Goal: Task Accomplishment & Management: Use online tool/utility

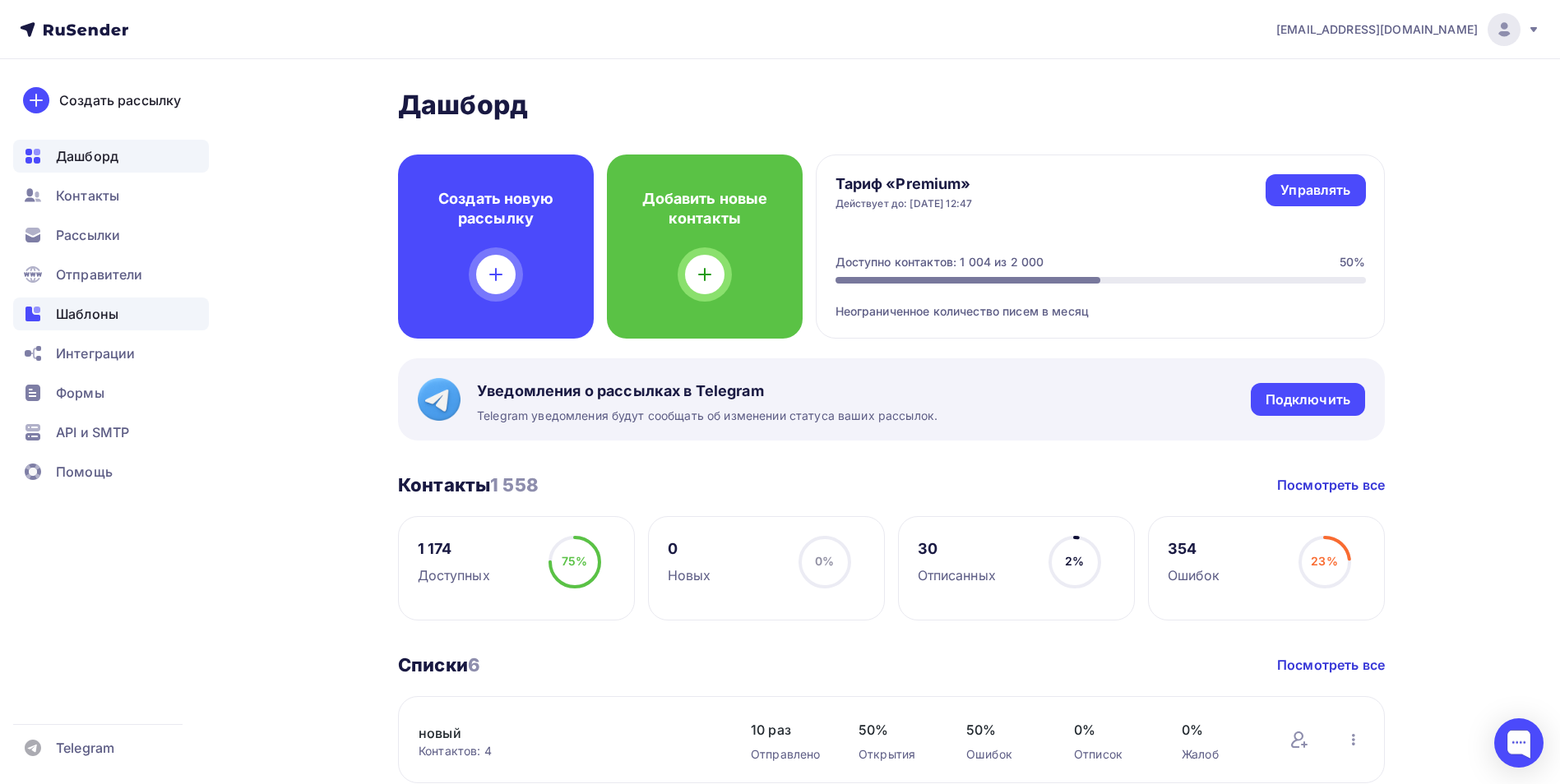
click at [113, 314] on span "Шаблоны" at bounding box center [87, 315] width 62 height 20
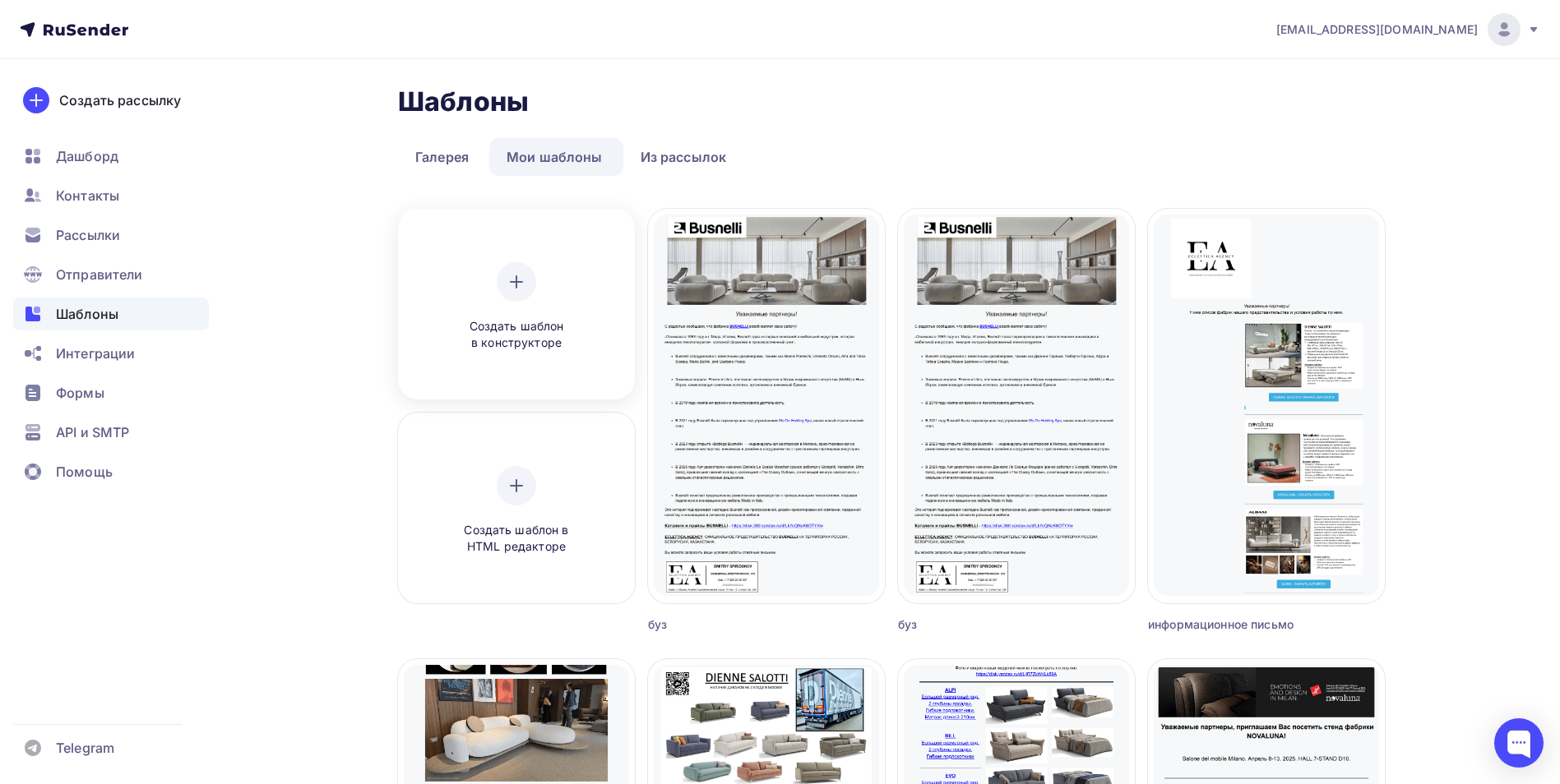
click at [519, 275] on icon at bounding box center [517, 282] width 20 height 20
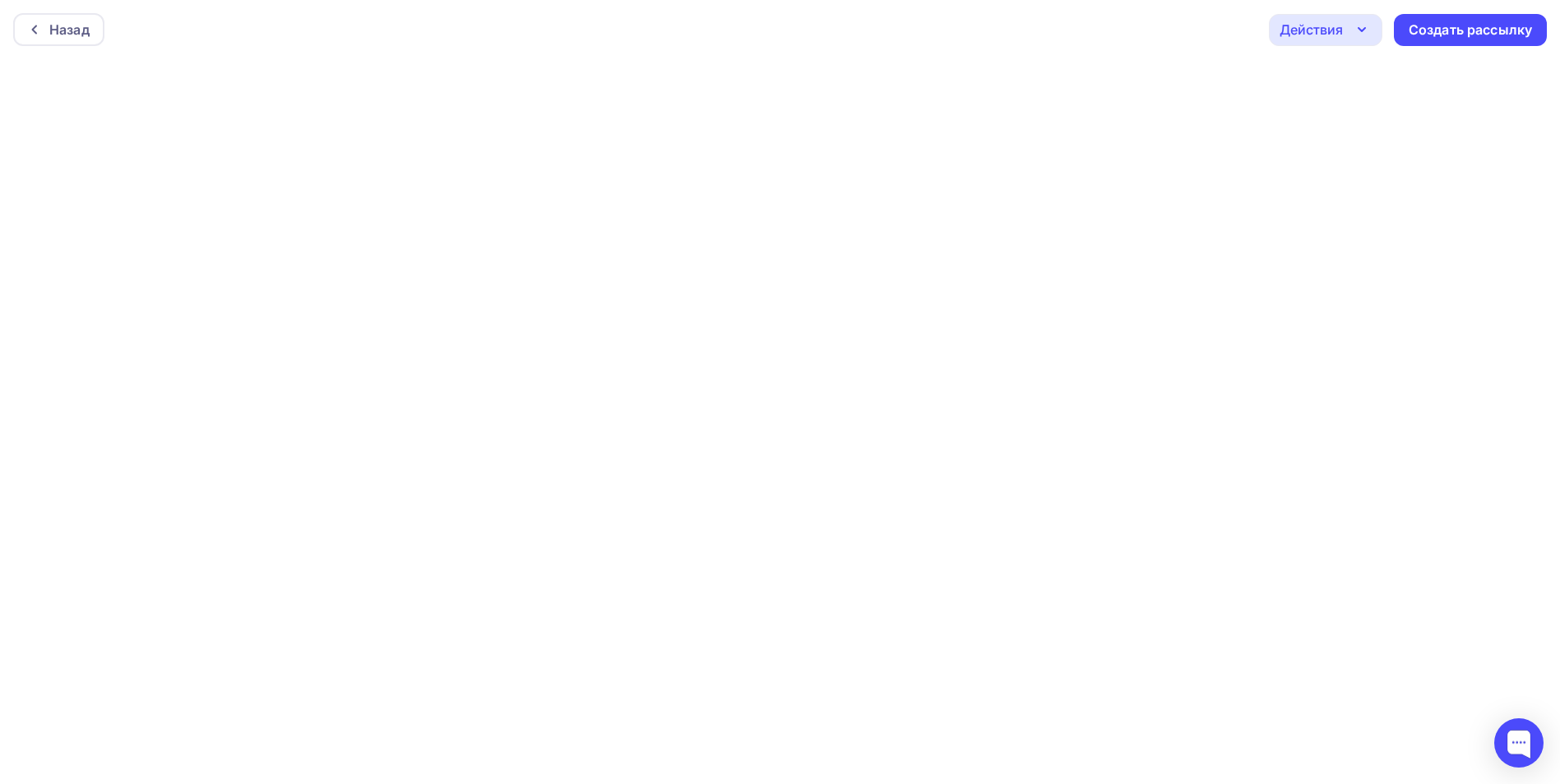
scroll to position [4, 0]
click at [1359, 28] on icon "button" at bounding box center [1362, 26] width 20 height 20
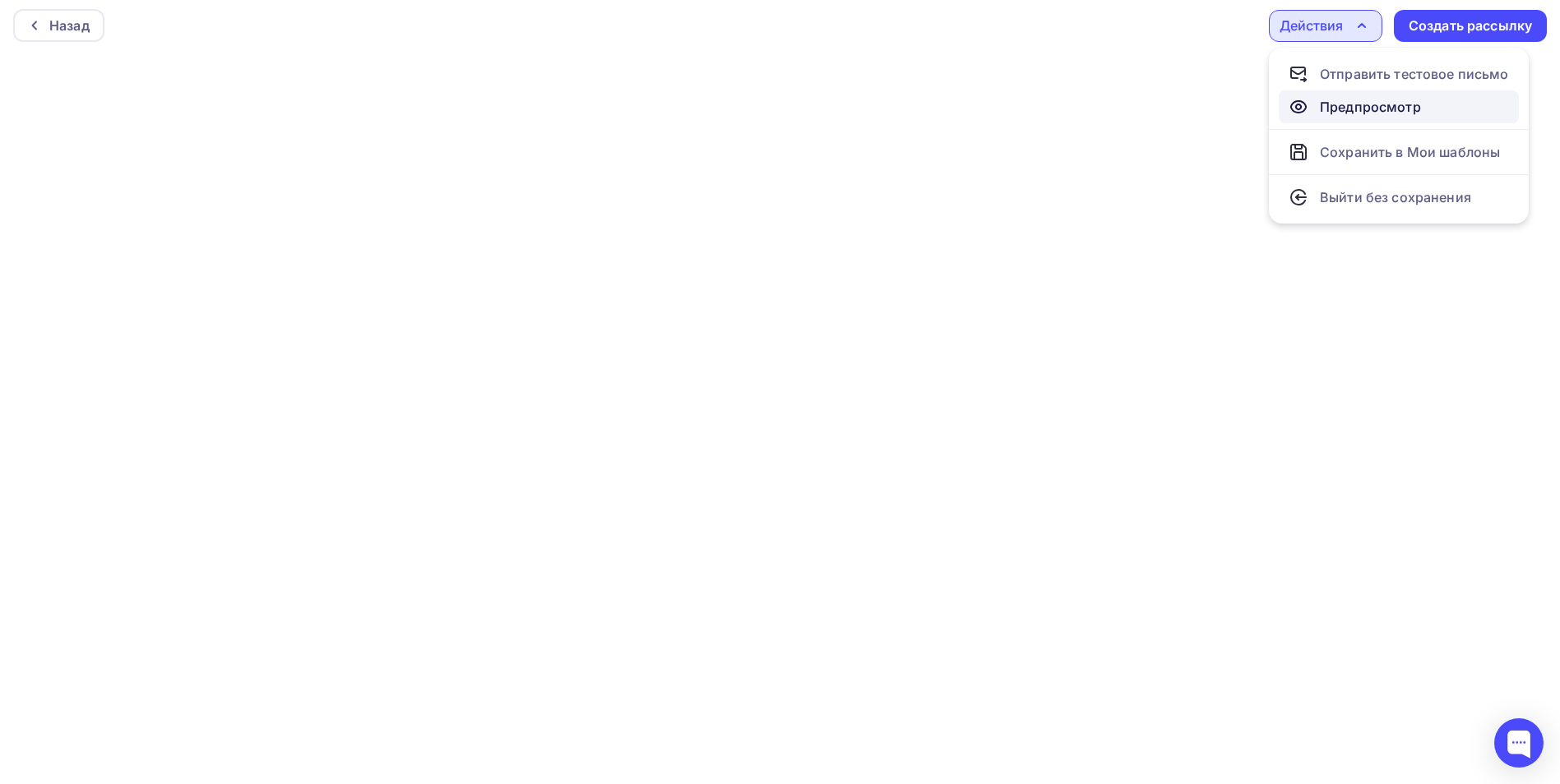
click at [1364, 114] on div "Предпросмотр" at bounding box center [1371, 107] width 102 height 20
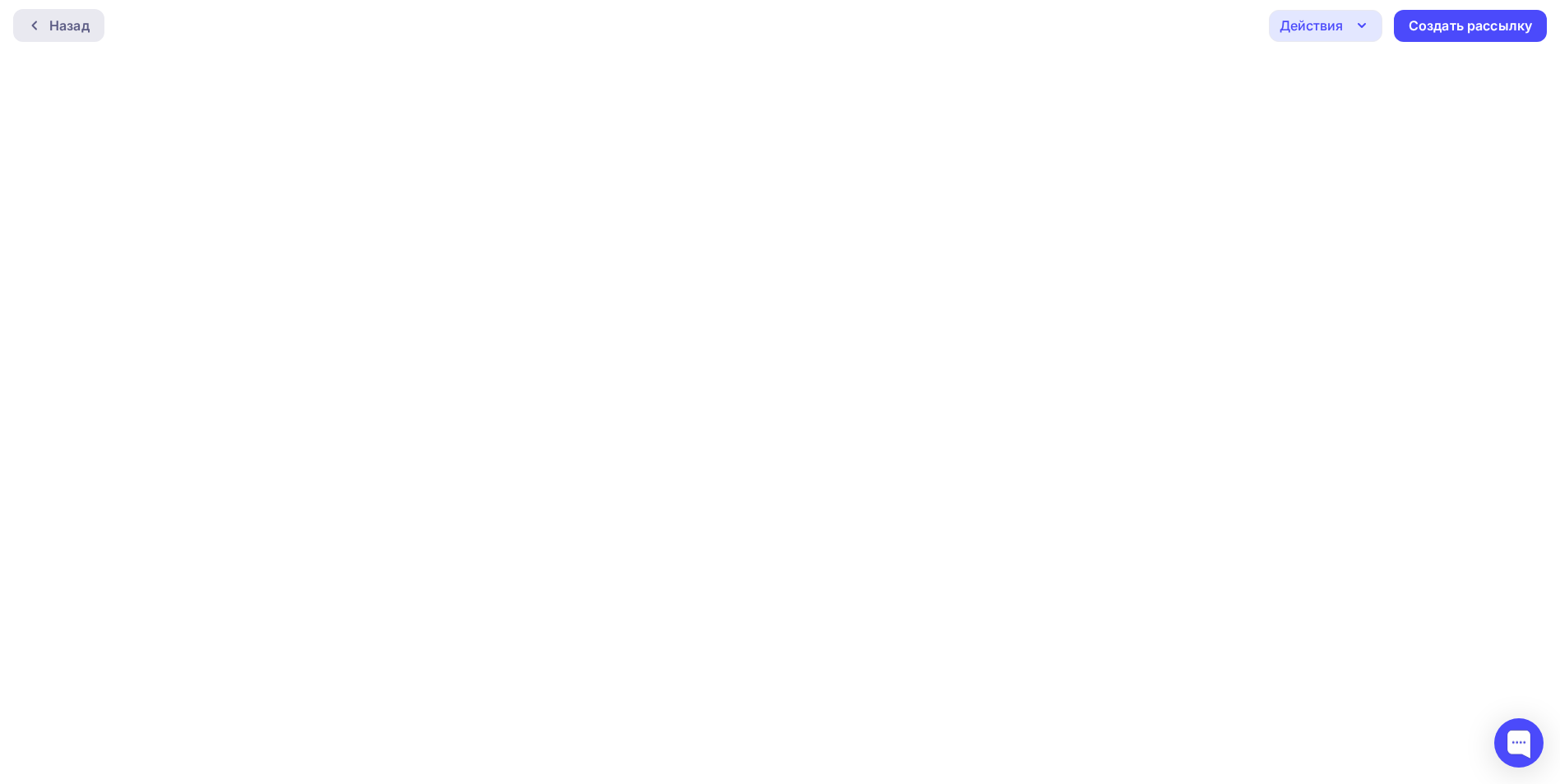
click at [67, 27] on div "Назад" at bounding box center [69, 26] width 40 height 20
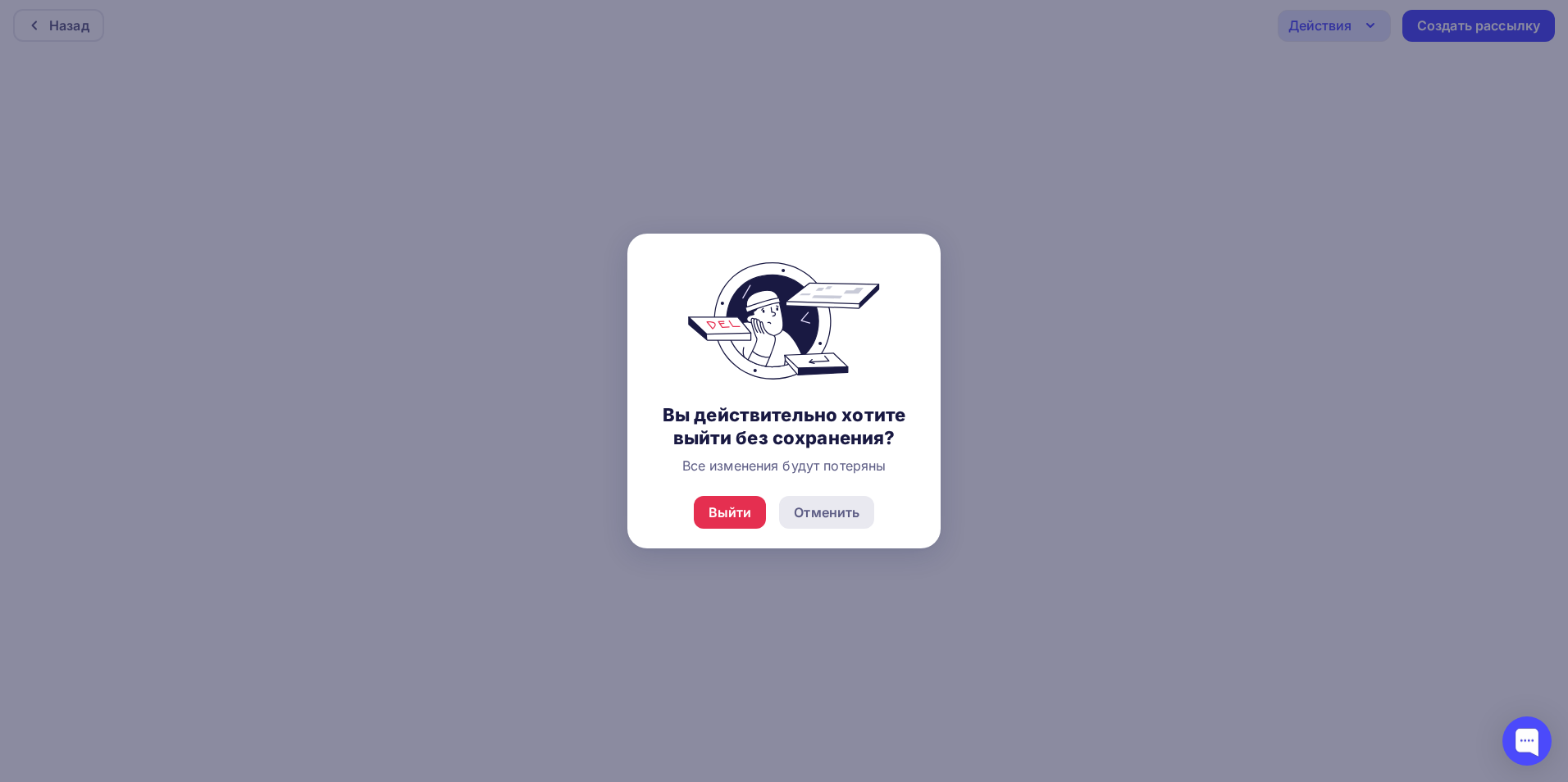
click at [839, 516] on div "Отменить" at bounding box center [826, 513] width 66 height 20
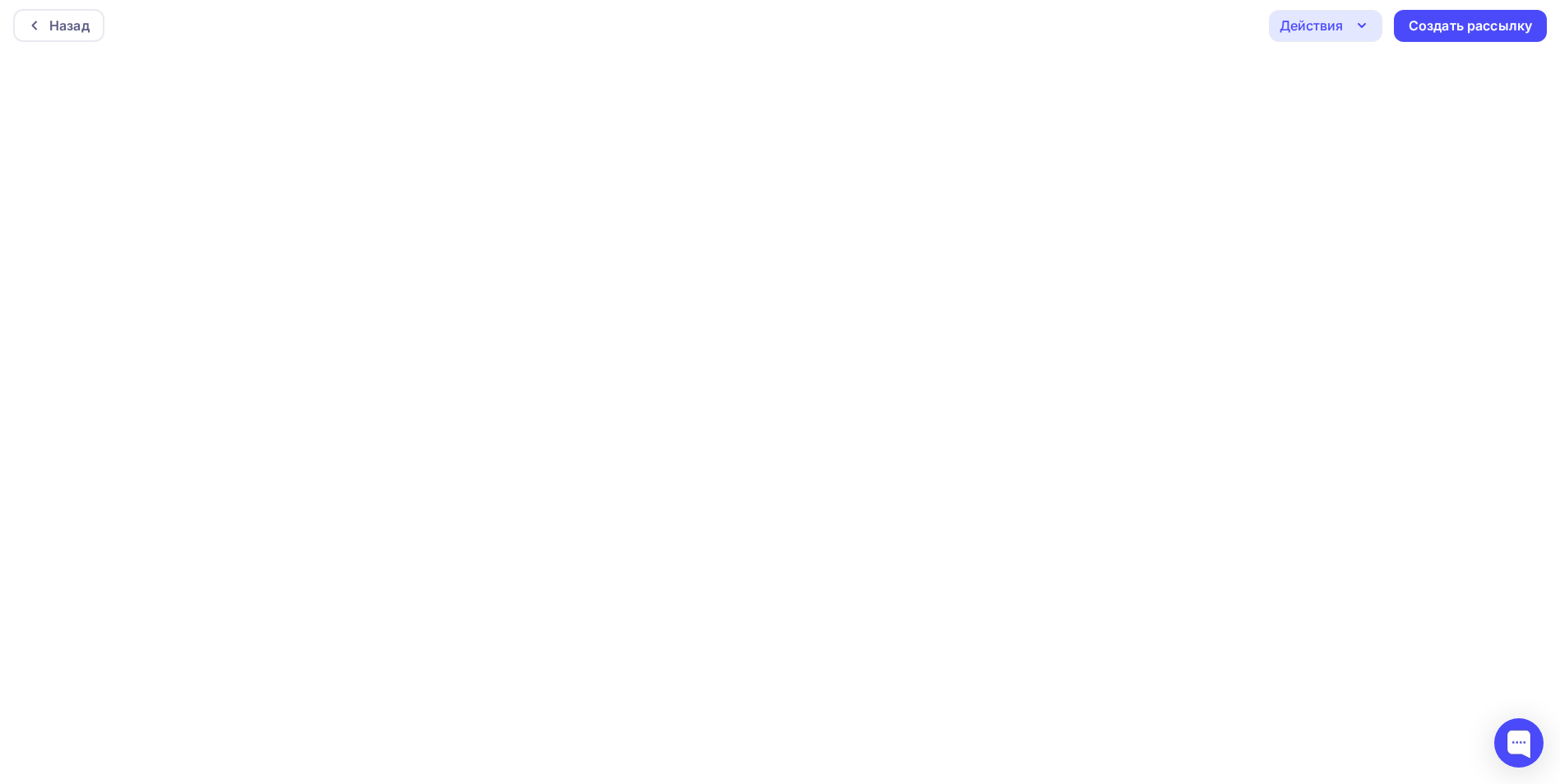
click at [1351, 21] on div "Действия" at bounding box center [1325, 26] width 113 height 32
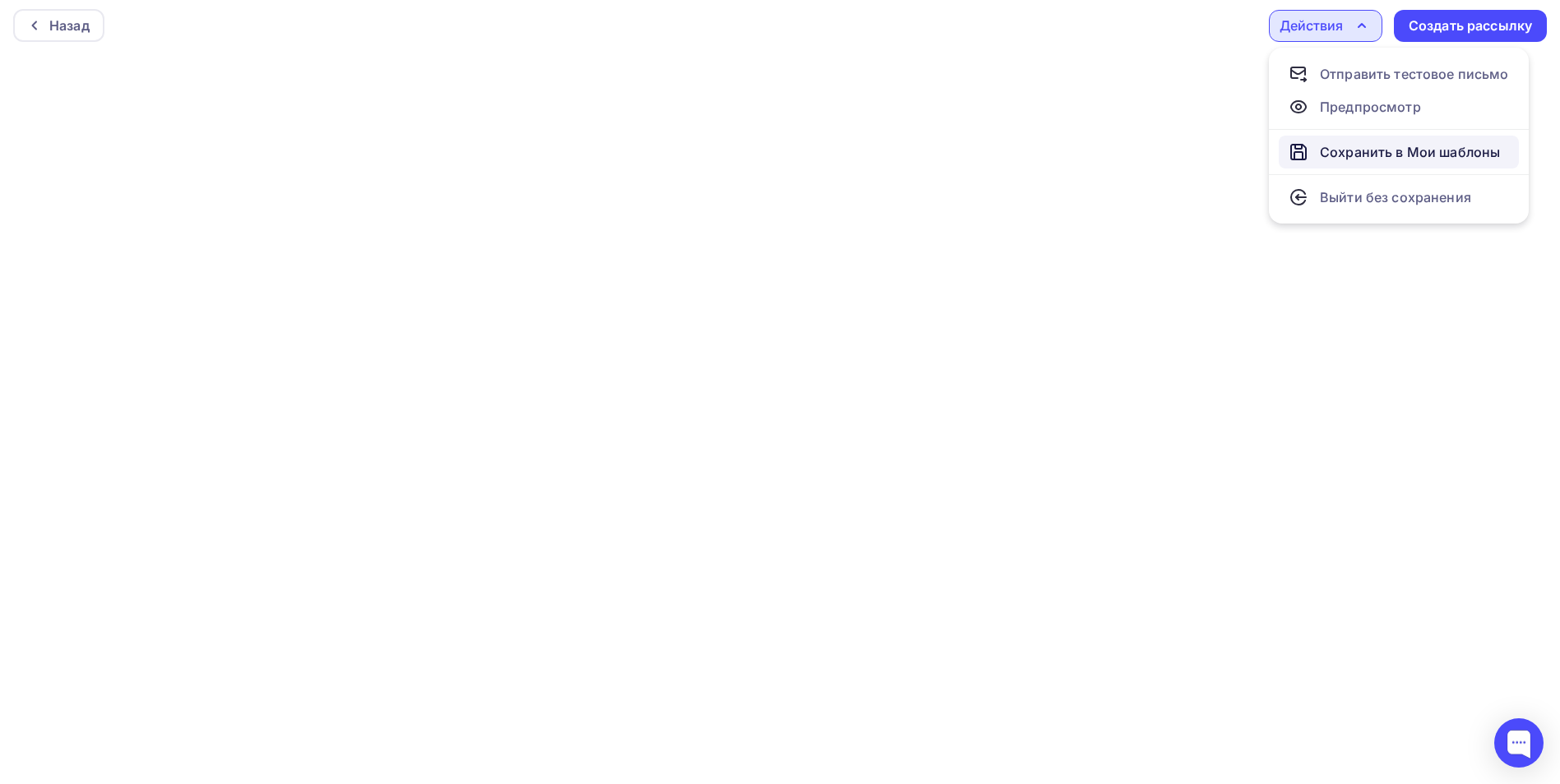
click at [1370, 148] on div "Сохранить в Мои шаблоны" at bounding box center [1410, 152] width 180 height 20
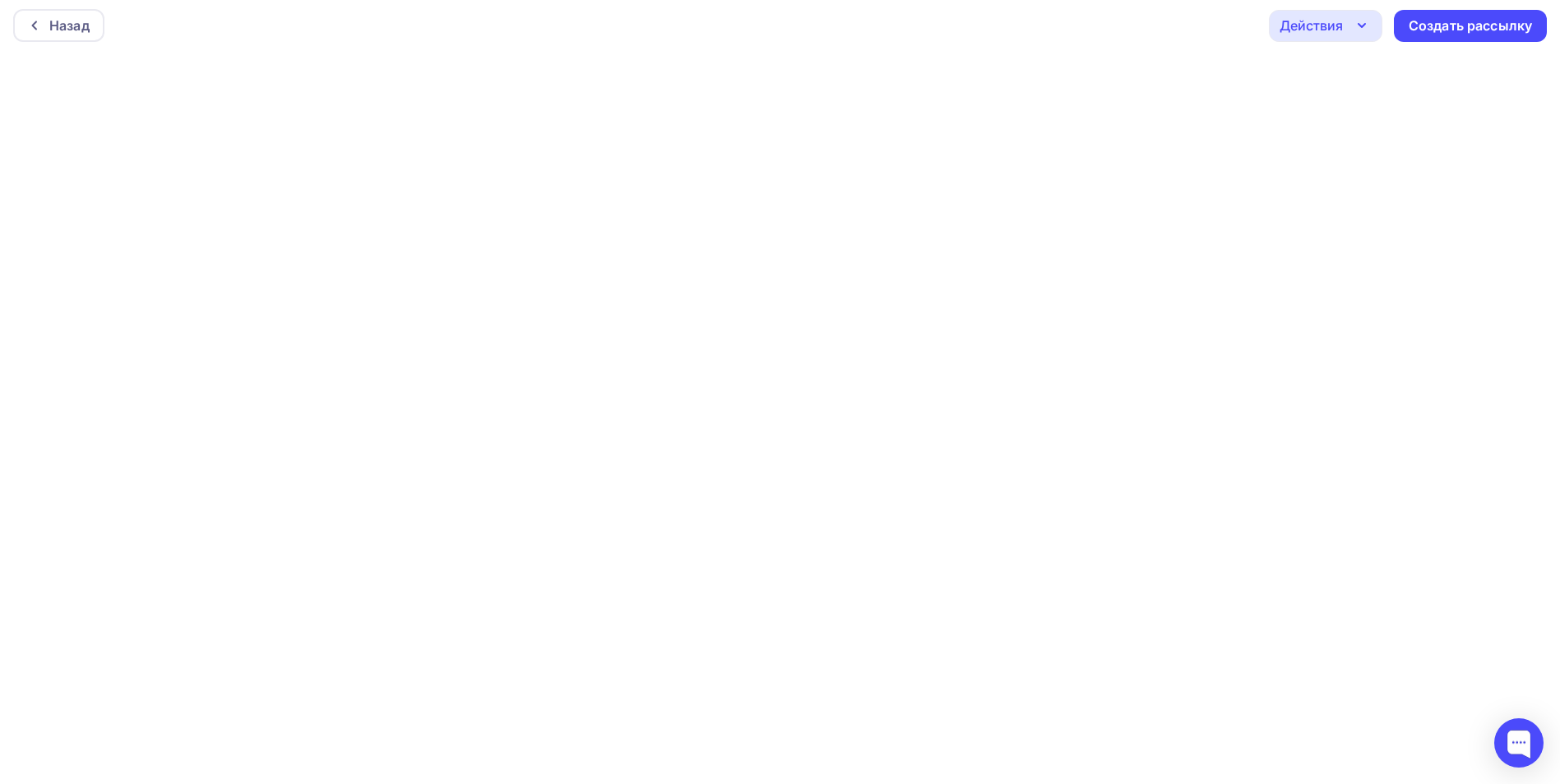
scroll to position [0, 0]
click at [1367, 27] on icon "button" at bounding box center [1362, 30] width 20 height 20
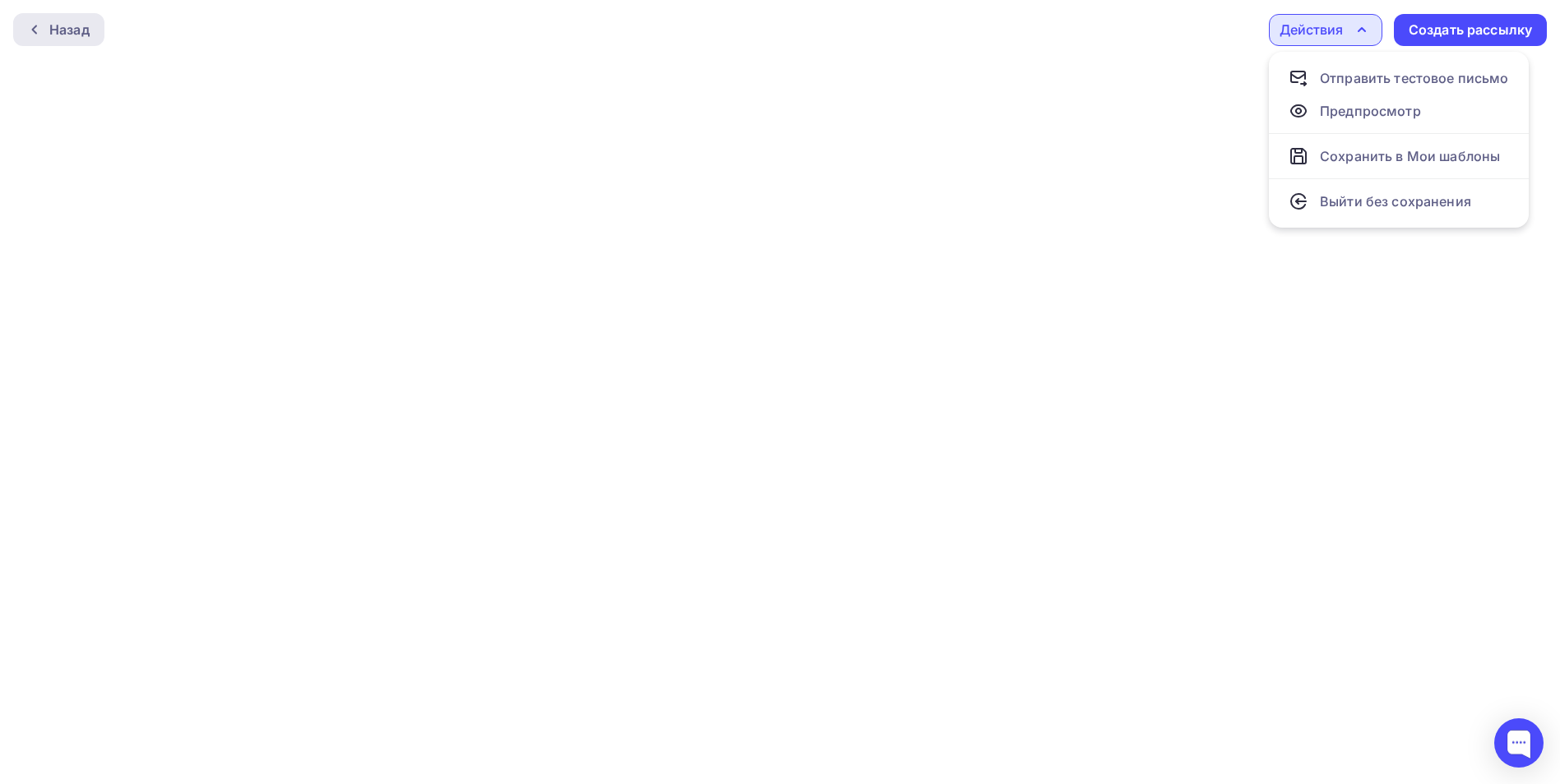
click at [58, 32] on div "Назад" at bounding box center [69, 30] width 40 height 20
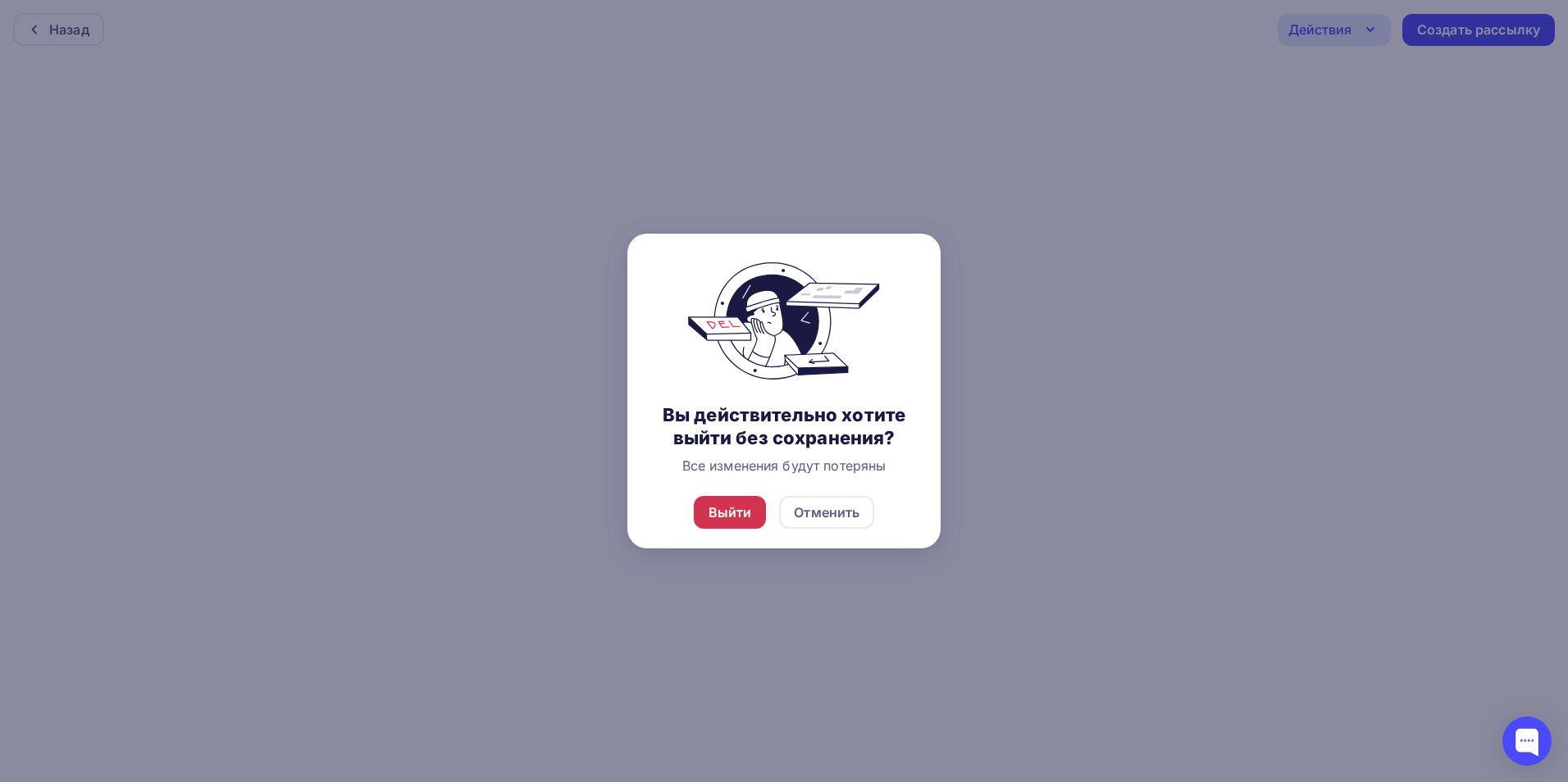
click at [723, 513] on div "Выйти" at bounding box center [730, 513] width 43 height 20
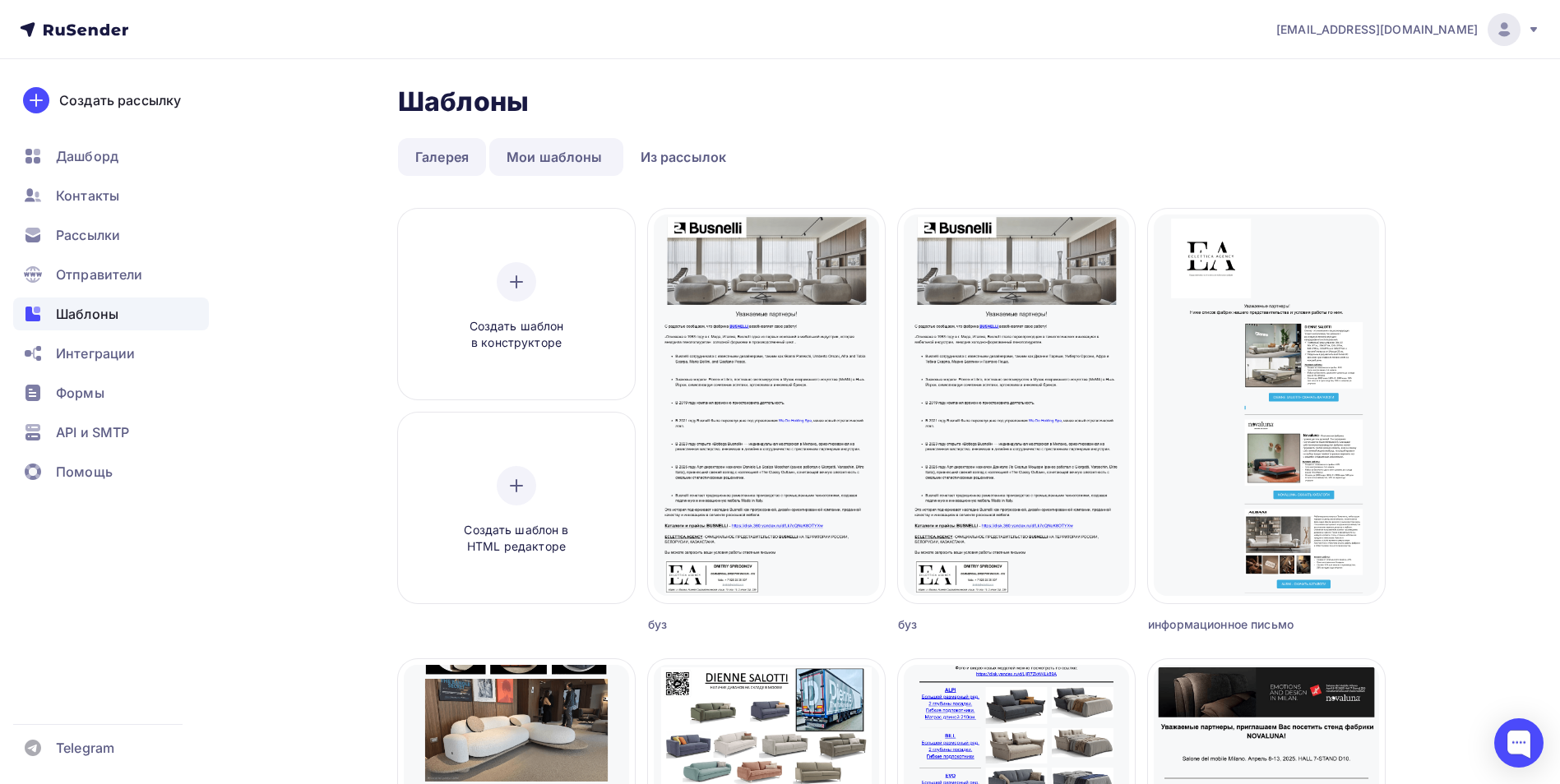
click at [449, 148] on link "Галерея" at bounding box center [442, 156] width 88 height 37
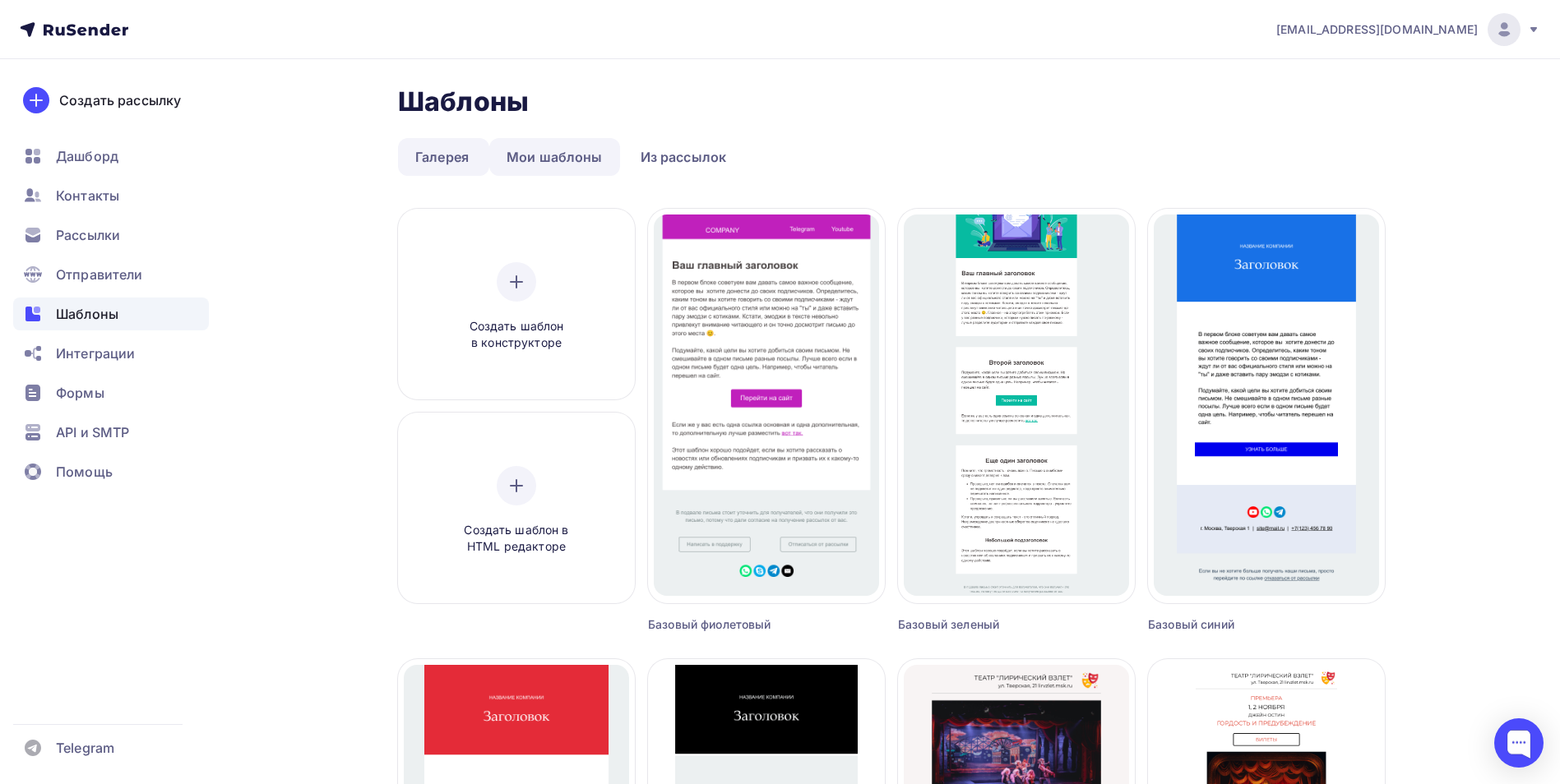
click at [578, 138] on link "Мои шаблоны" at bounding box center [554, 156] width 131 height 37
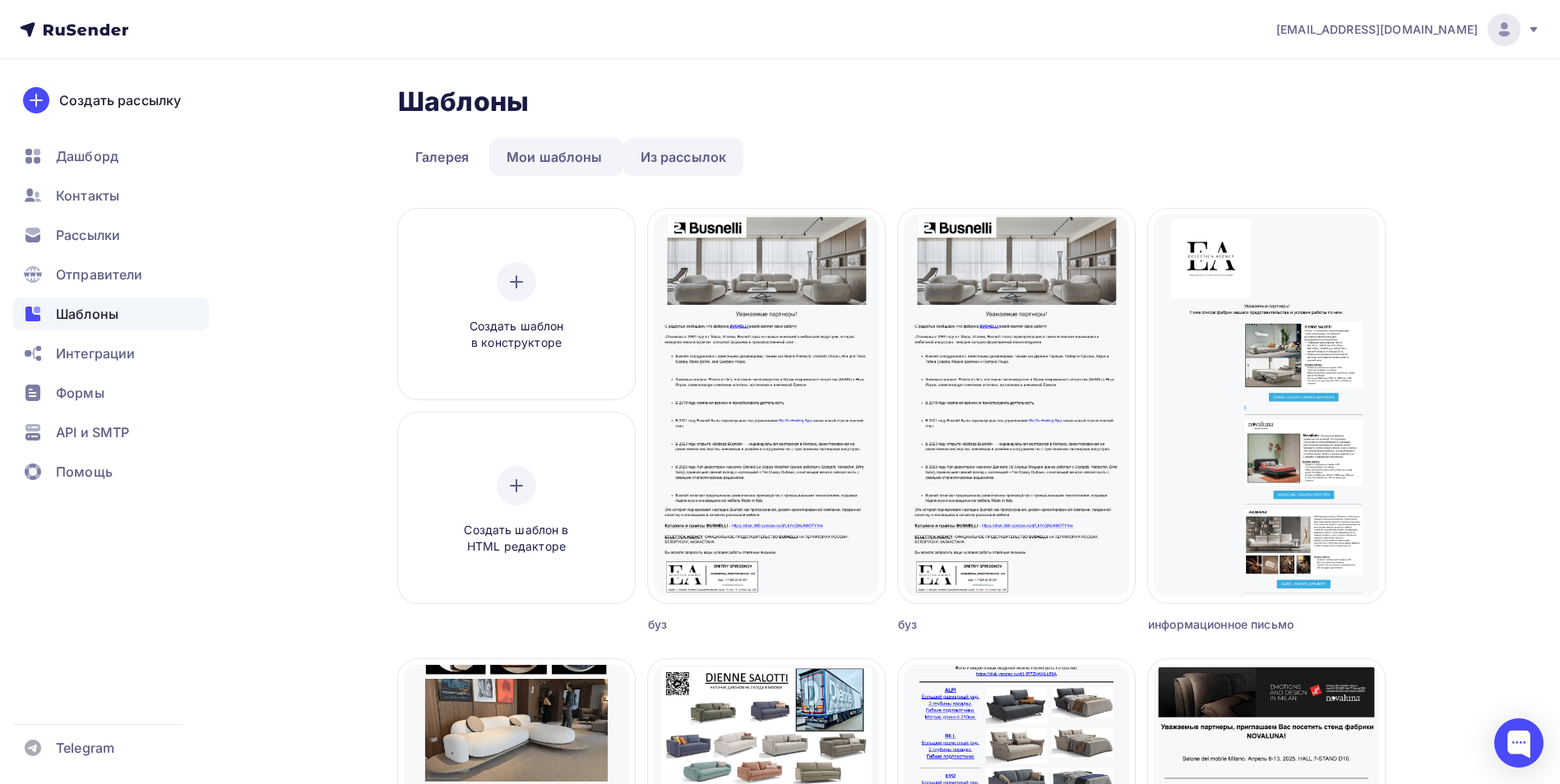
click at [690, 151] on link "Из рассылок" at bounding box center [683, 156] width 121 height 37
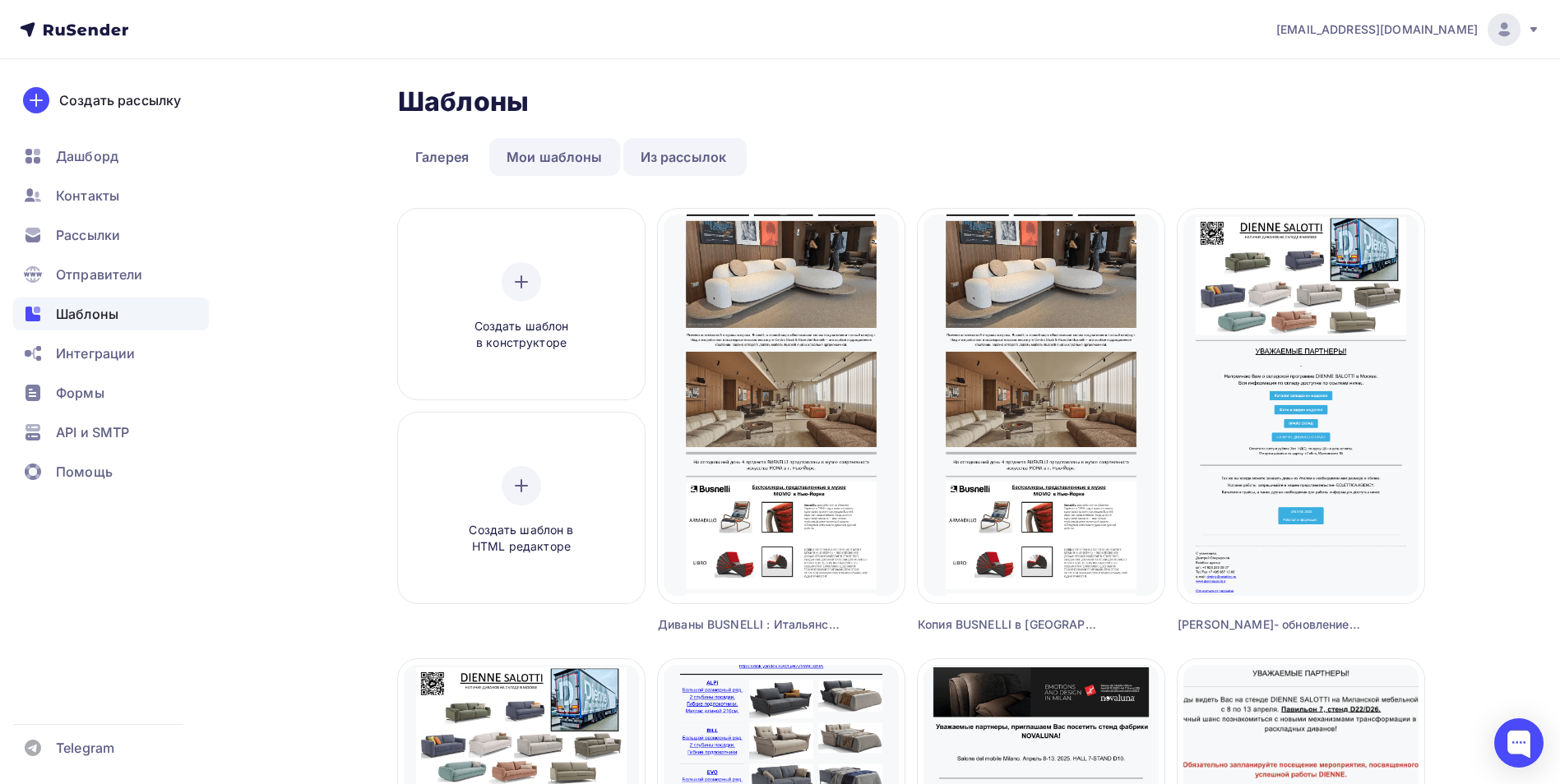
click at [555, 154] on link "Мои шаблоны" at bounding box center [554, 156] width 131 height 37
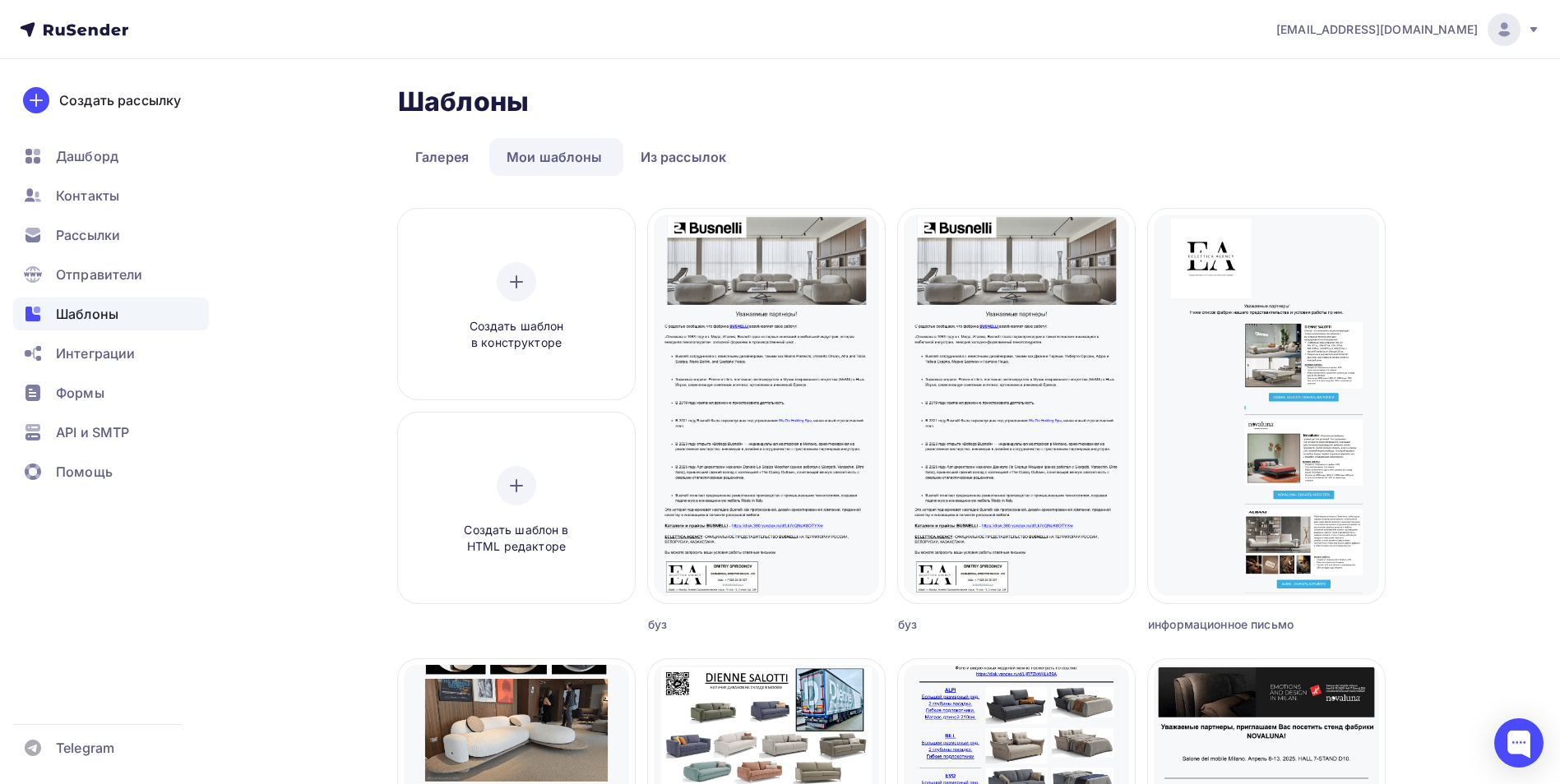
click at [80, 314] on span "Шаблоны" at bounding box center [87, 315] width 62 height 20
click at [97, 354] on span "Интеграции" at bounding box center [95, 354] width 79 height 20
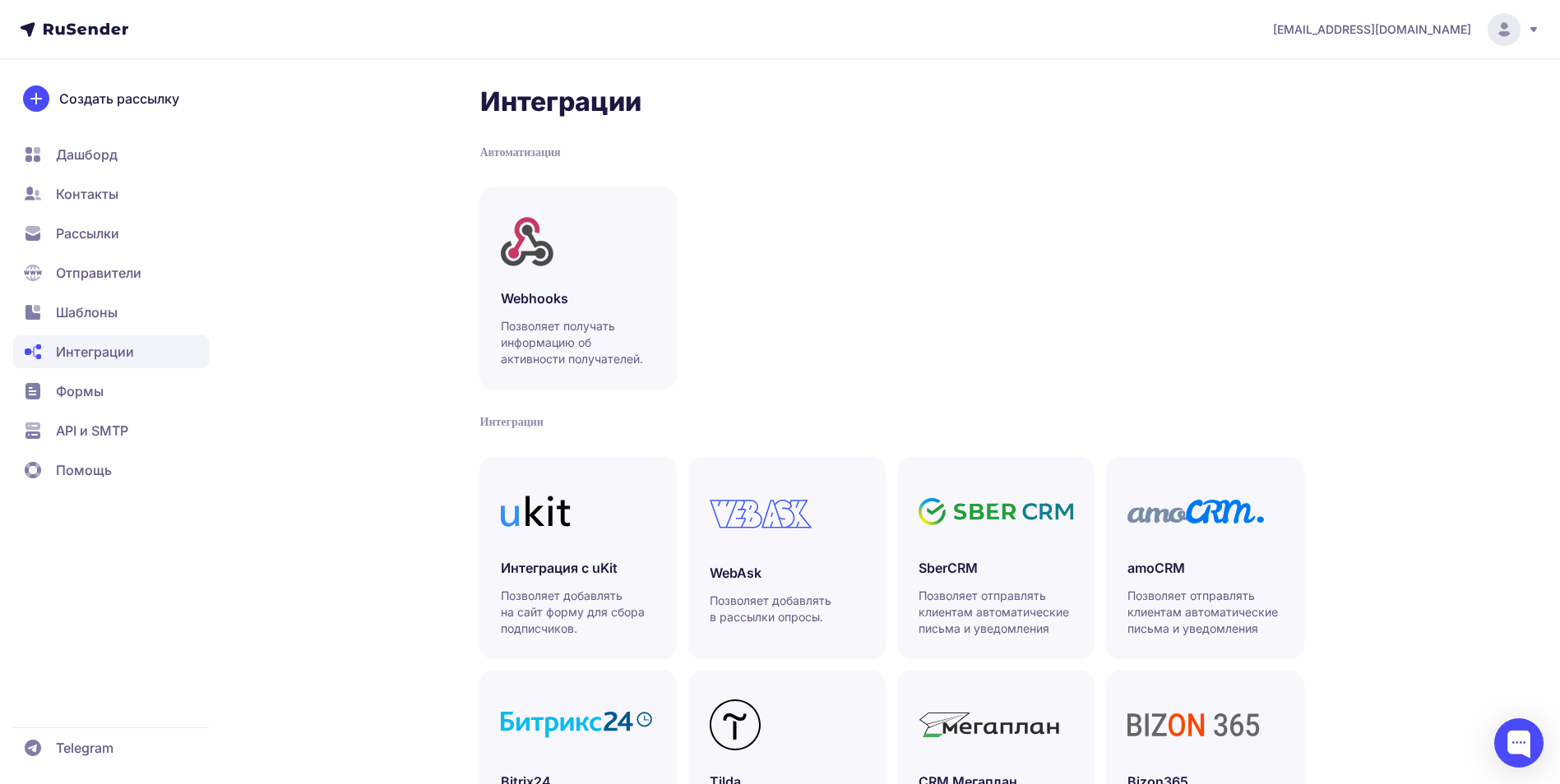
click at [75, 310] on span "Шаблоны" at bounding box center [87, 313] width 62 height 20
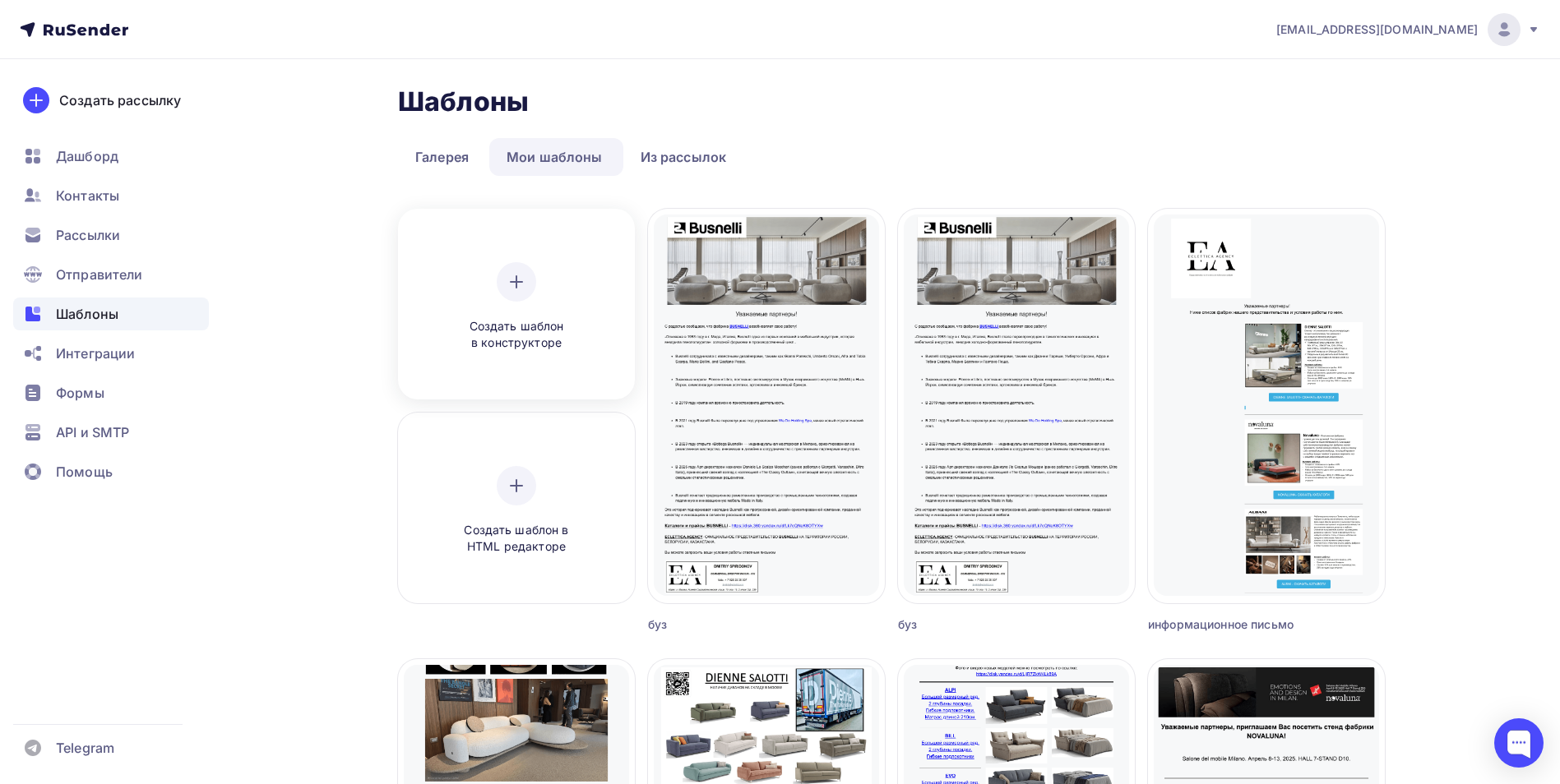
click at [509, 289] on icon at bounding box center [517, 282] width 20 height 20
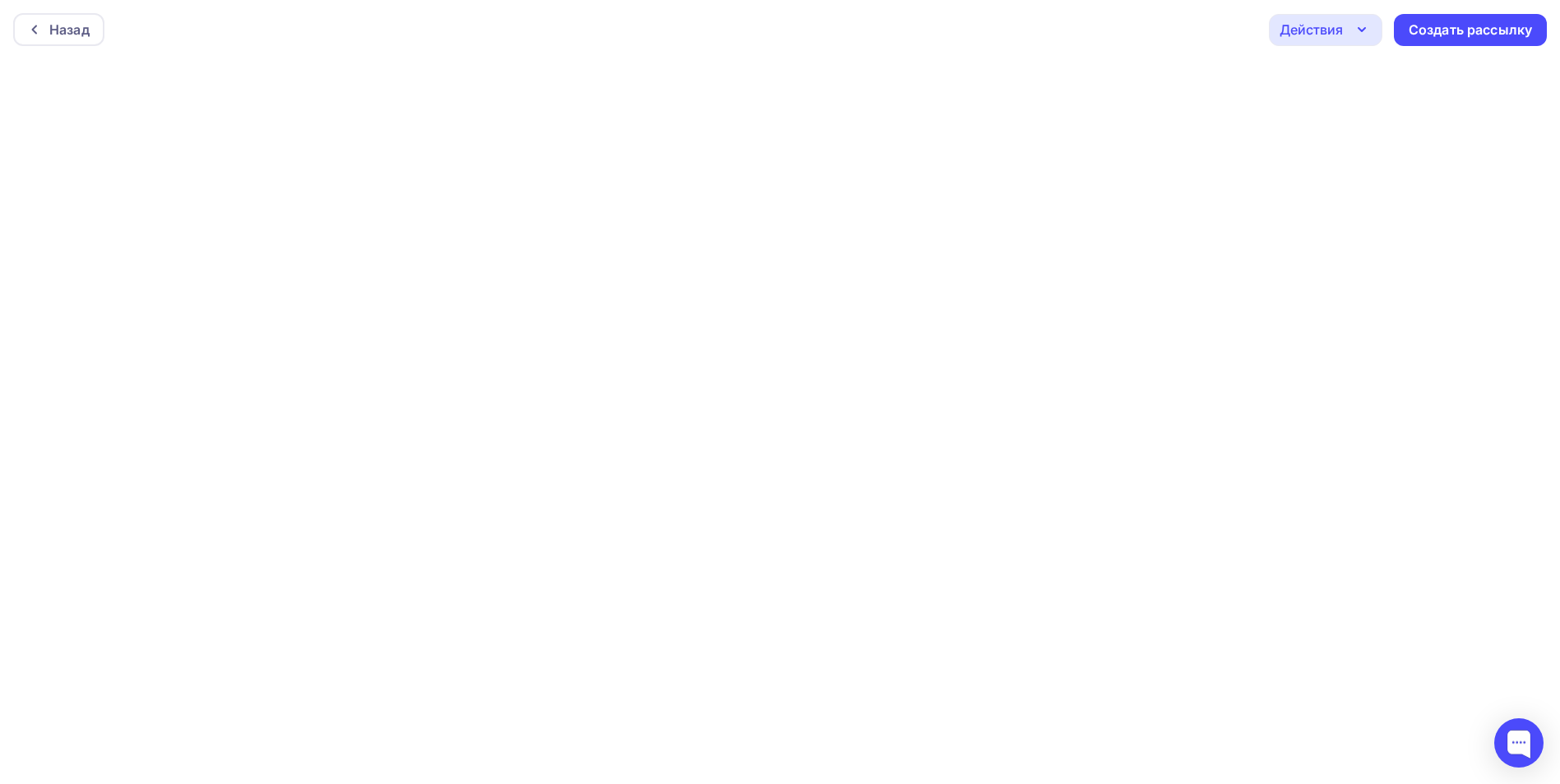
click at [1358, 26] on icon "button" at bounding box center [1362, 30] width 20 height 20
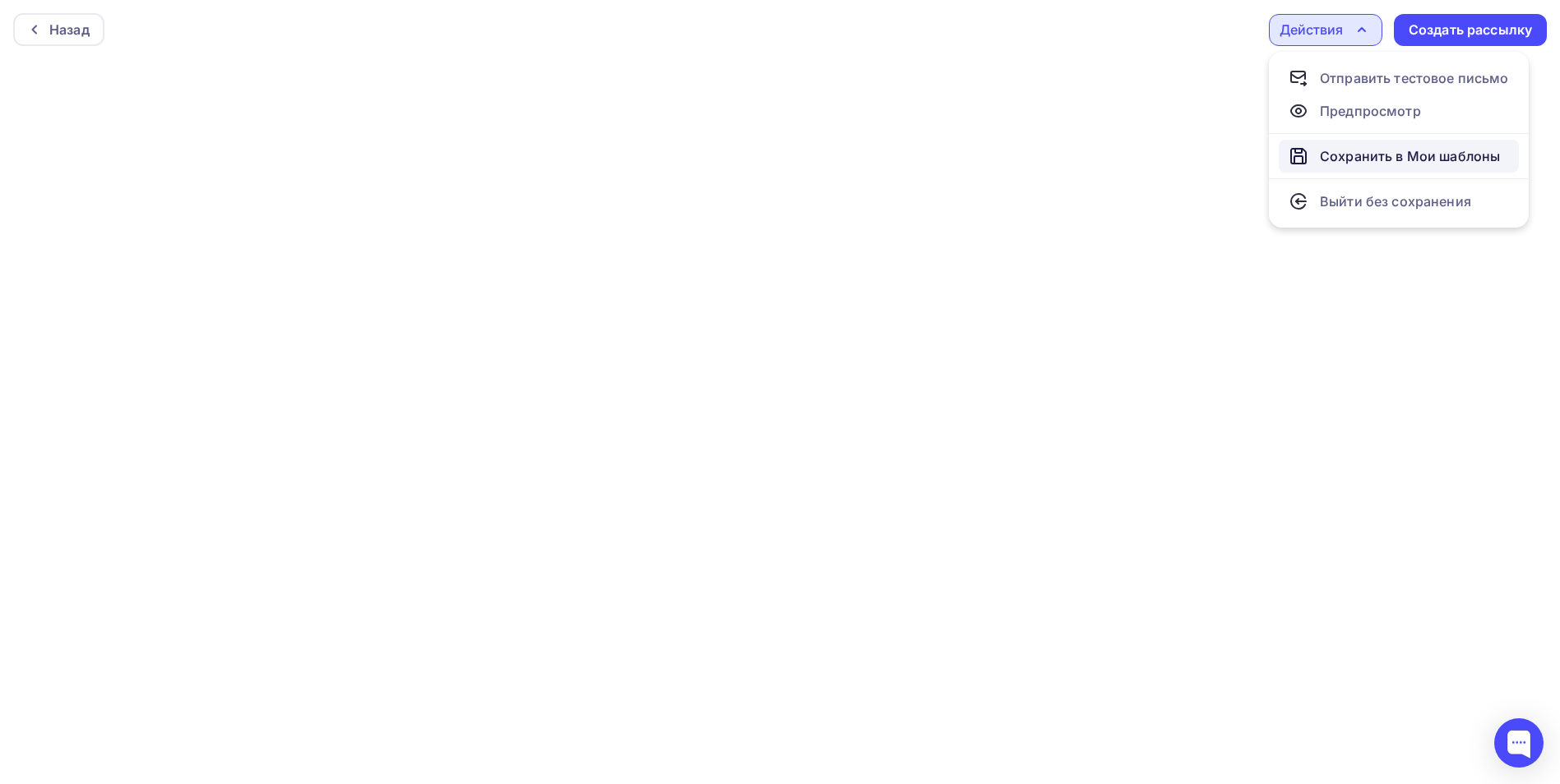
click at [1374, 158] on div "Сохранить в Мои шаблоны" at bounding box center [1410, 156] width 180 height 20
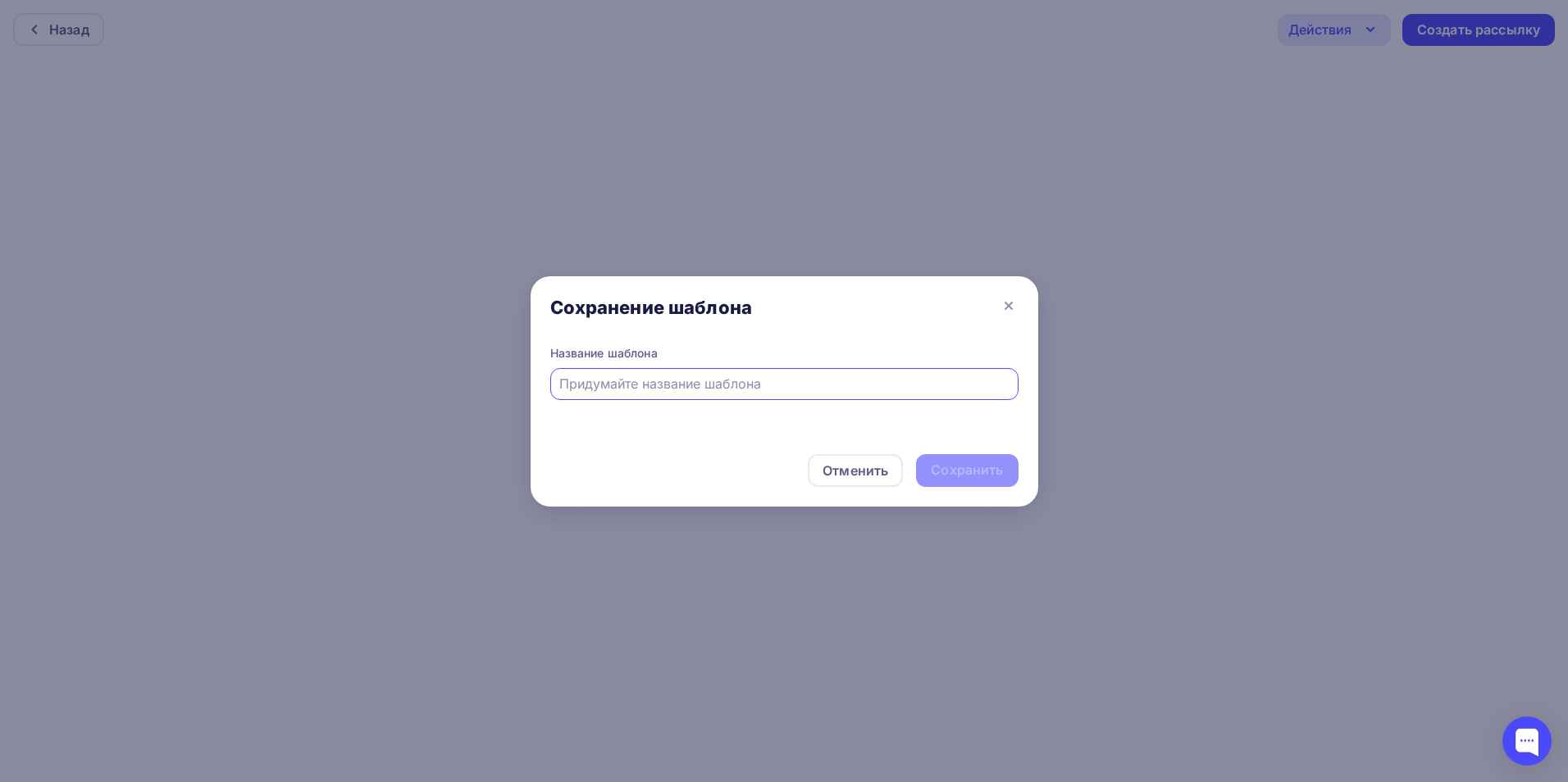
click at [675, 386] on input "text" at bounding box center [784, 384] width 449 height 20
type input "в"
type input "топ 5 д"
click at [975, 463] on div "Сохранить" at bounding box center [966, 470] width 72 height 19
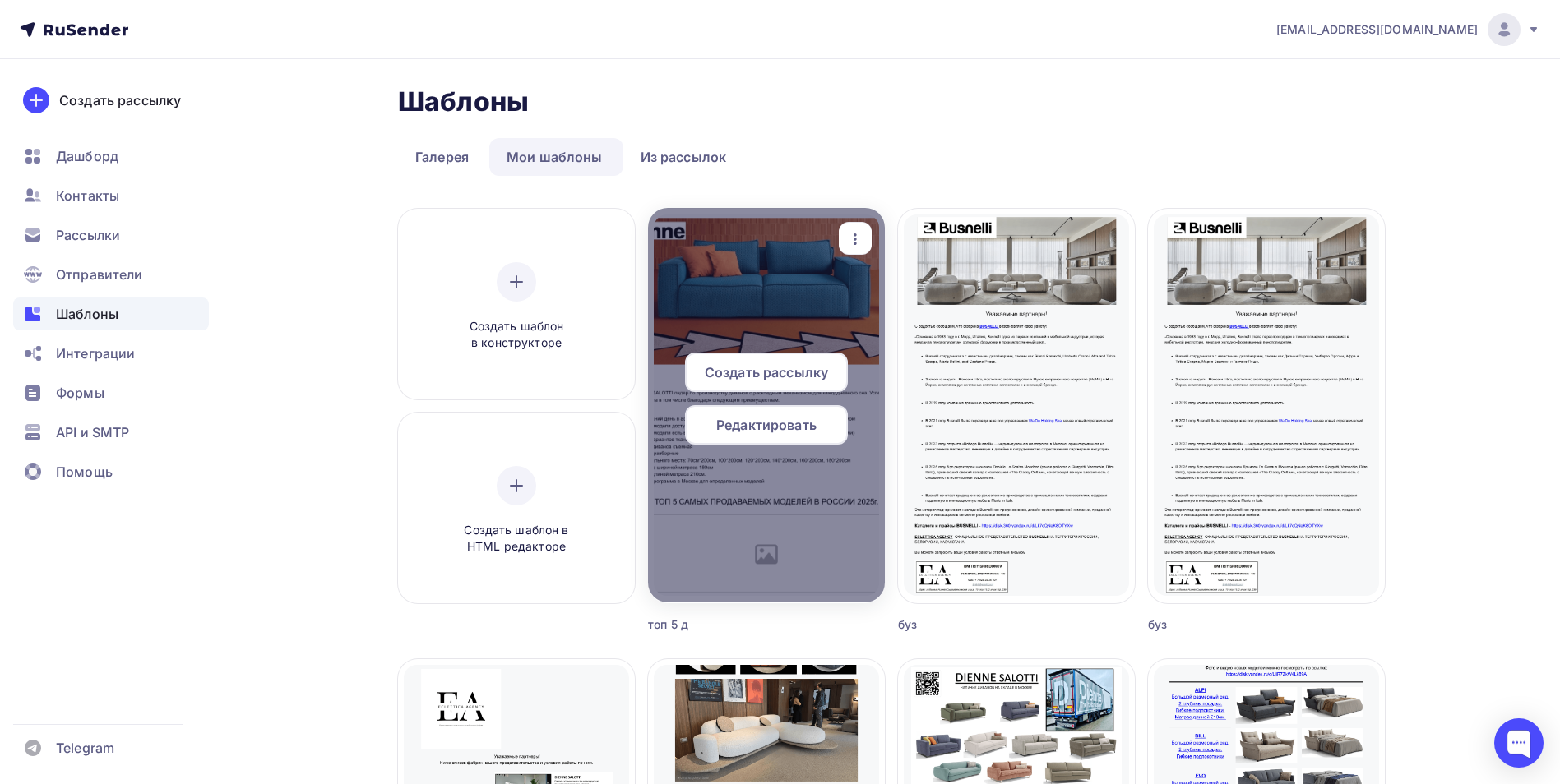
click at [799, 423] on span "Редактировать" at bounding box center [766, 425] width 101 height 20
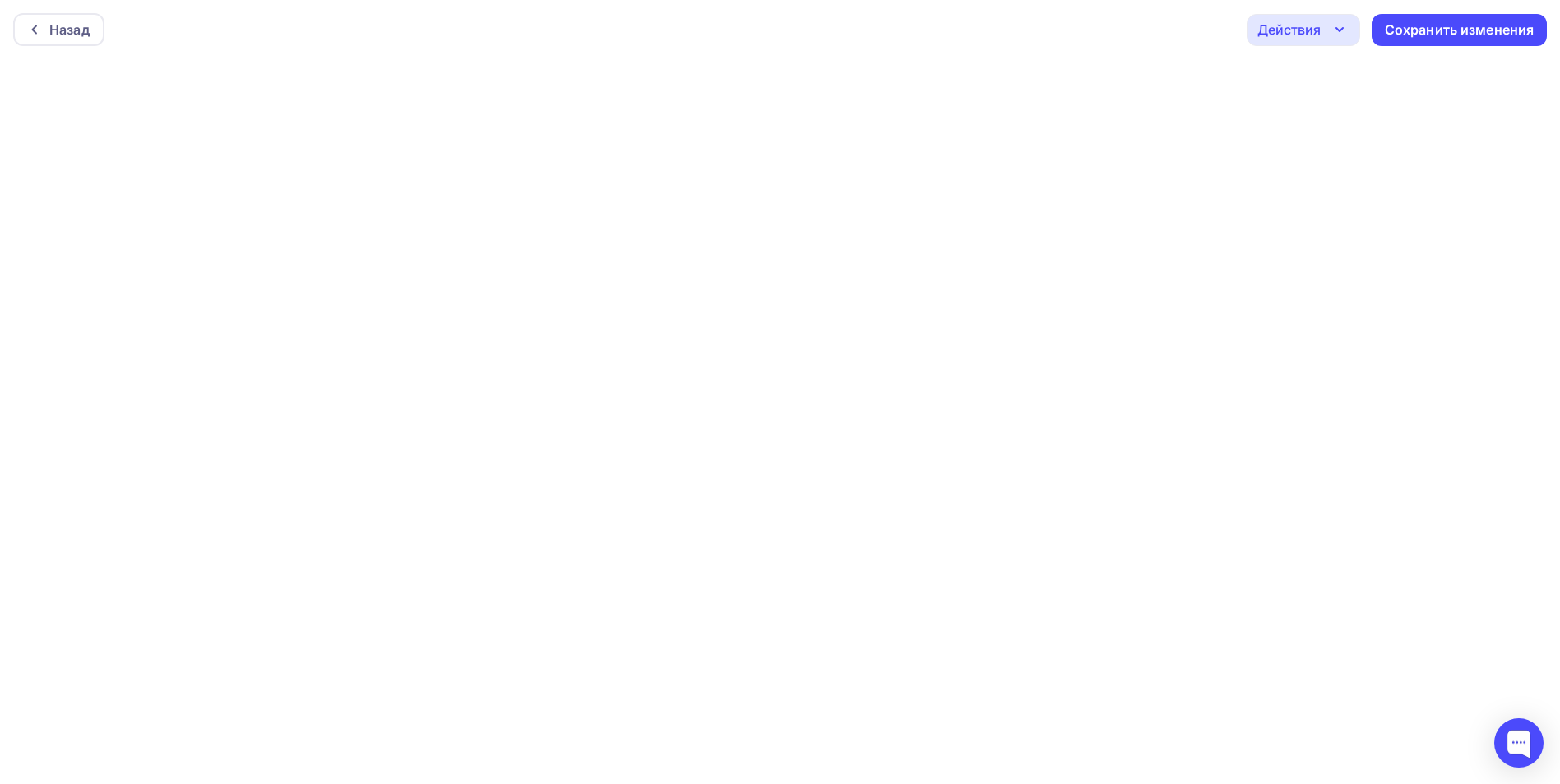
click at [1338, 32] on icon "button" at bounding box center [1339, 30] width 20 height 20
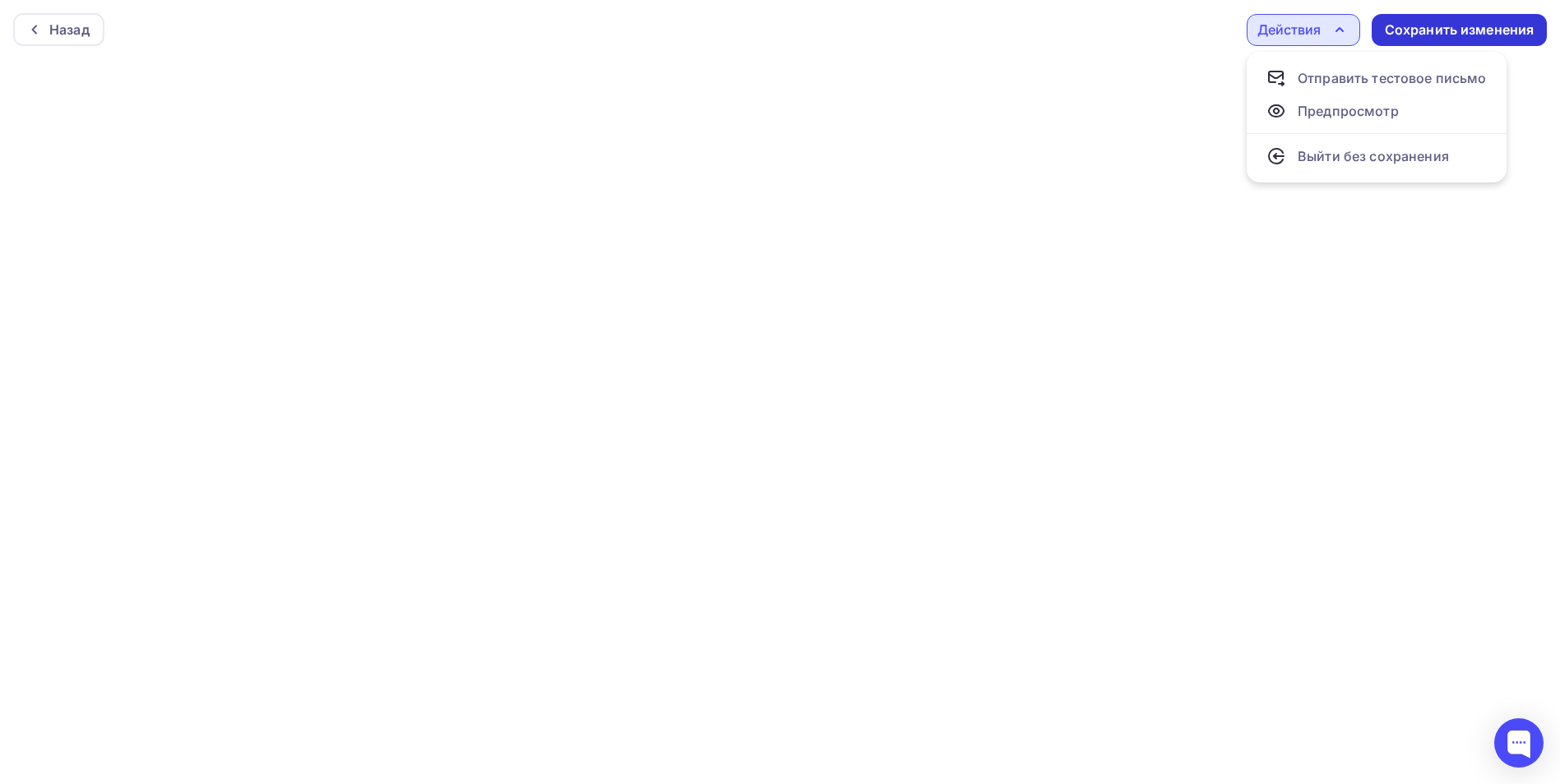
click at [1434, 26] on div "Сохранить изменения" at bounding box center [1460, 30] width 150 height 19
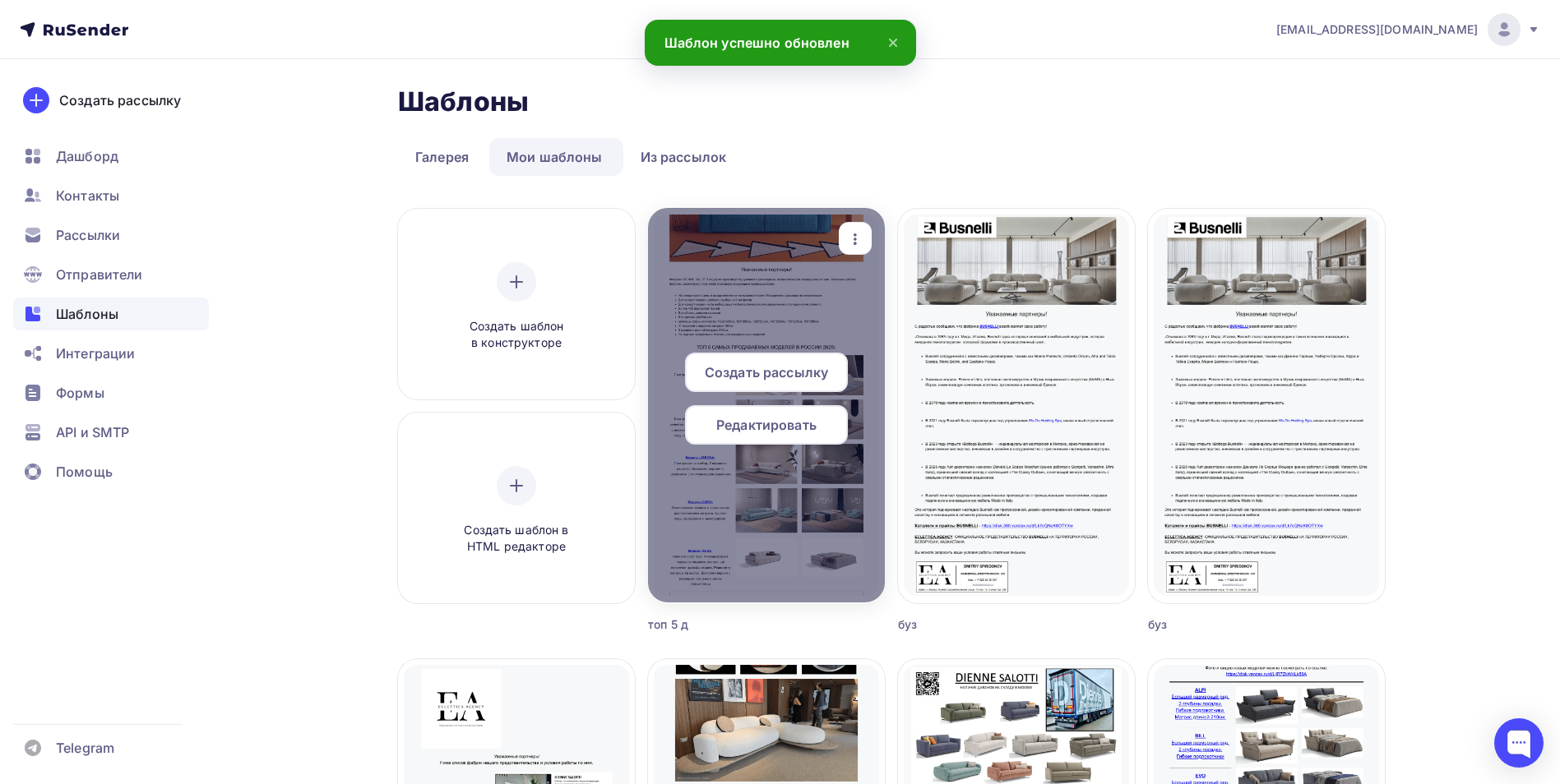
click at [760, 427] on span "Редактировать" at bounding box center [766, 425] width 101 height 20
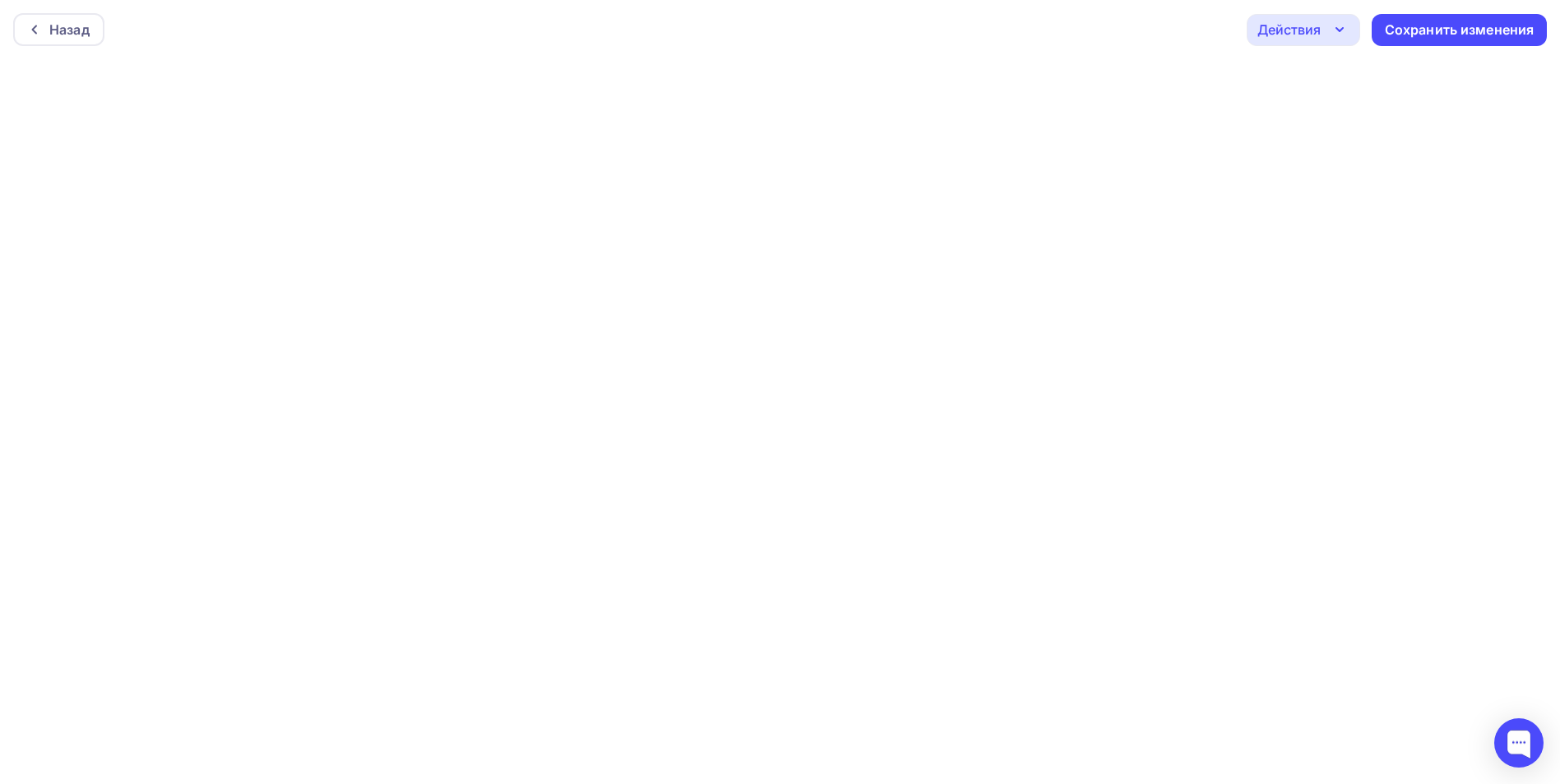
scroll to position [4, 0]
click at [1443, 27] on div "Сохранить изменения" at bounding box center [1460, 26] width 150 height 19
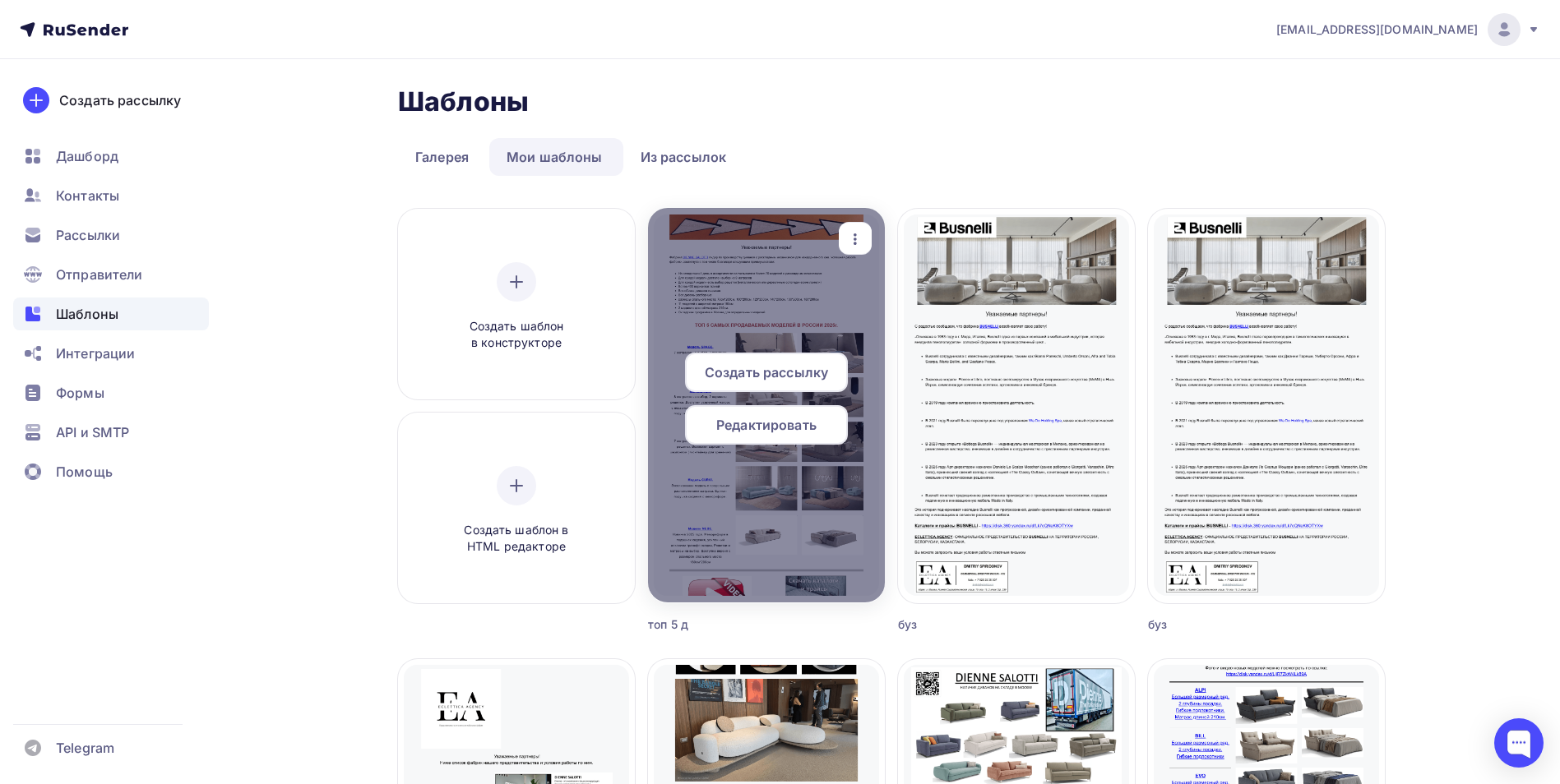
click at [847, 235] on icon "button" at bounding box center [856, 240] width 20 height 20
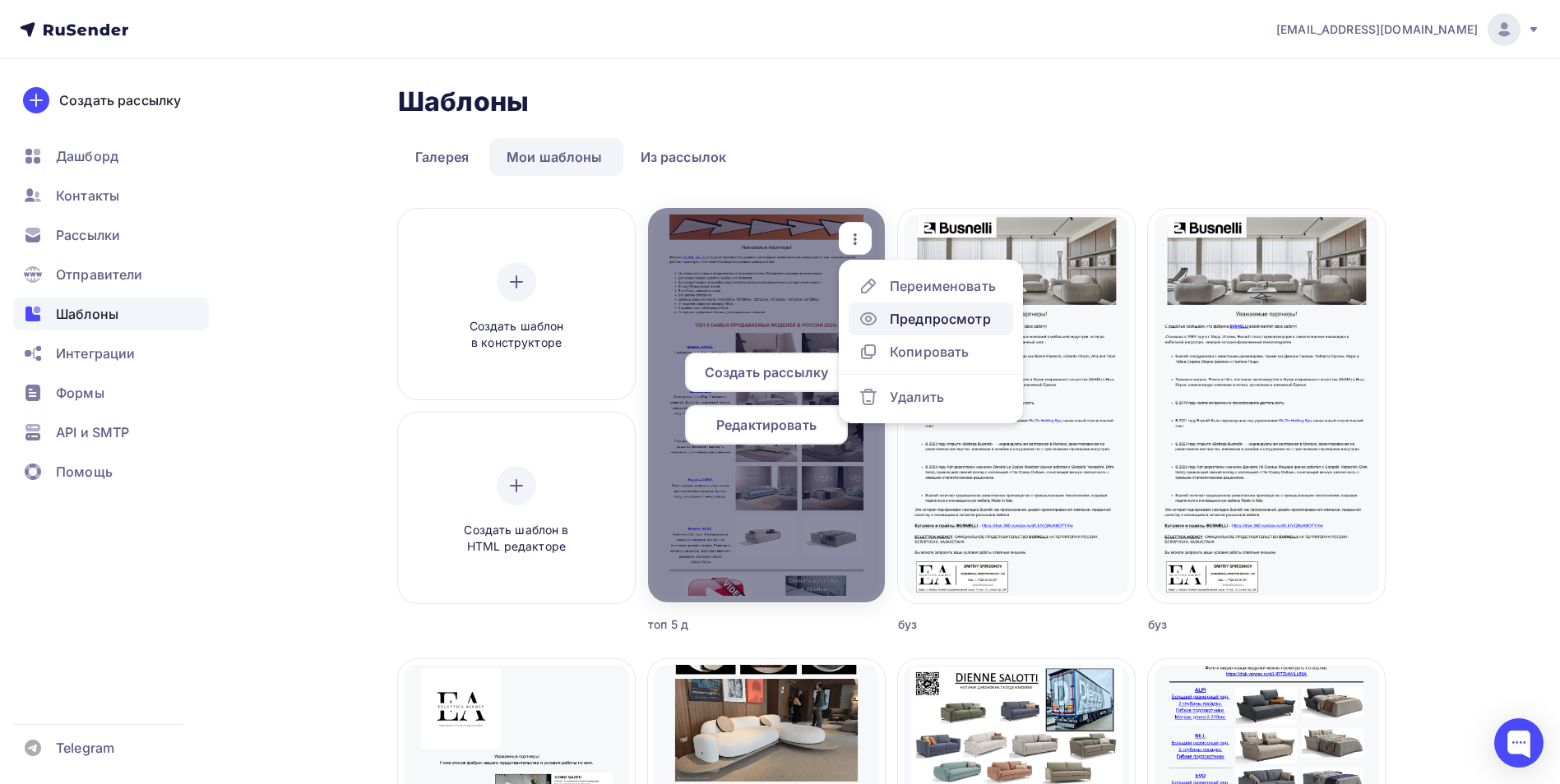
click at [936, 311] on div "Предпросмотр" at bounding box center [941, 319] width 102 height 20
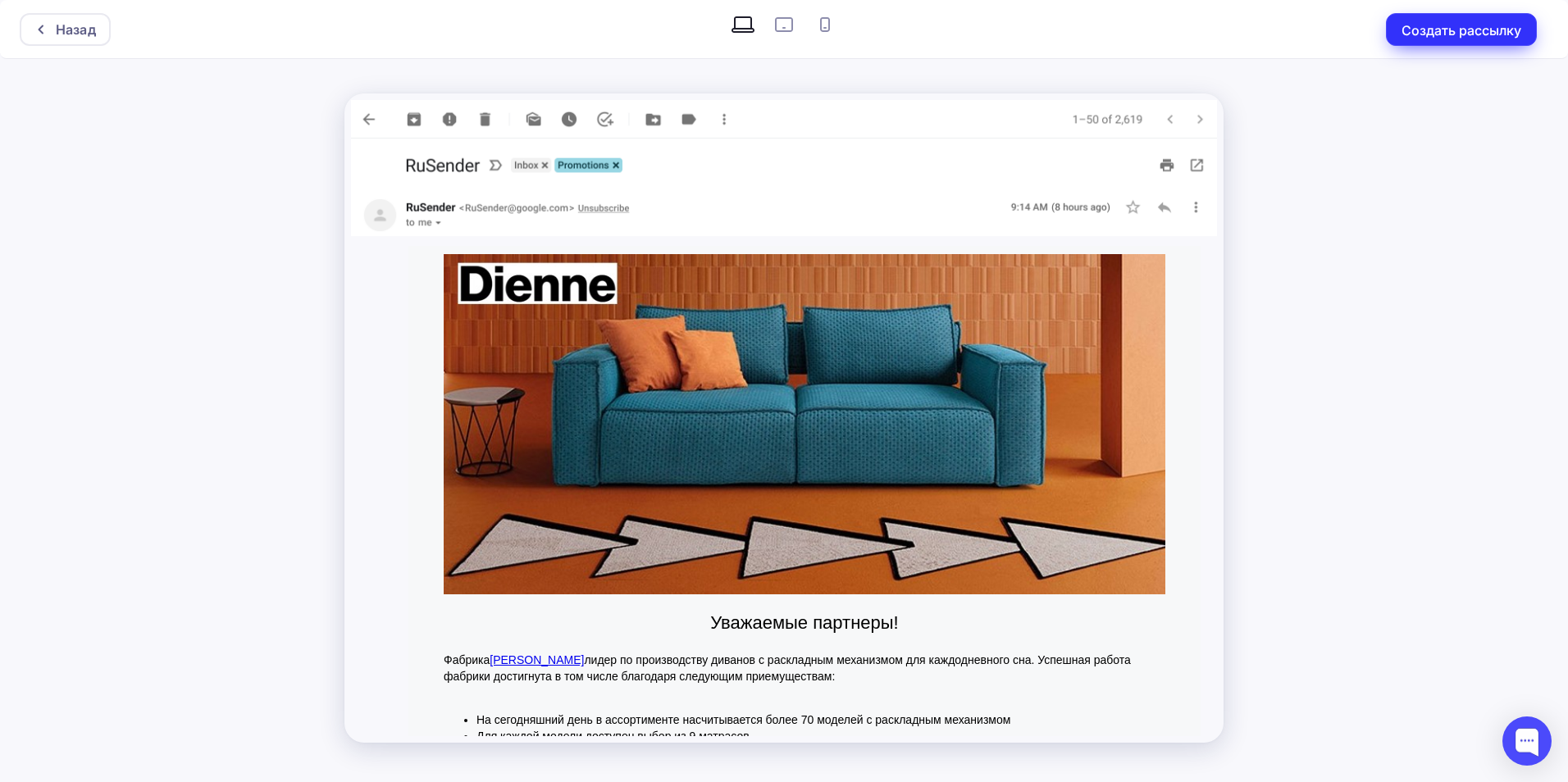
click at [1490, 32] on button "Создать рассылку" at bounding box center [1462, 30] width 151 height 33
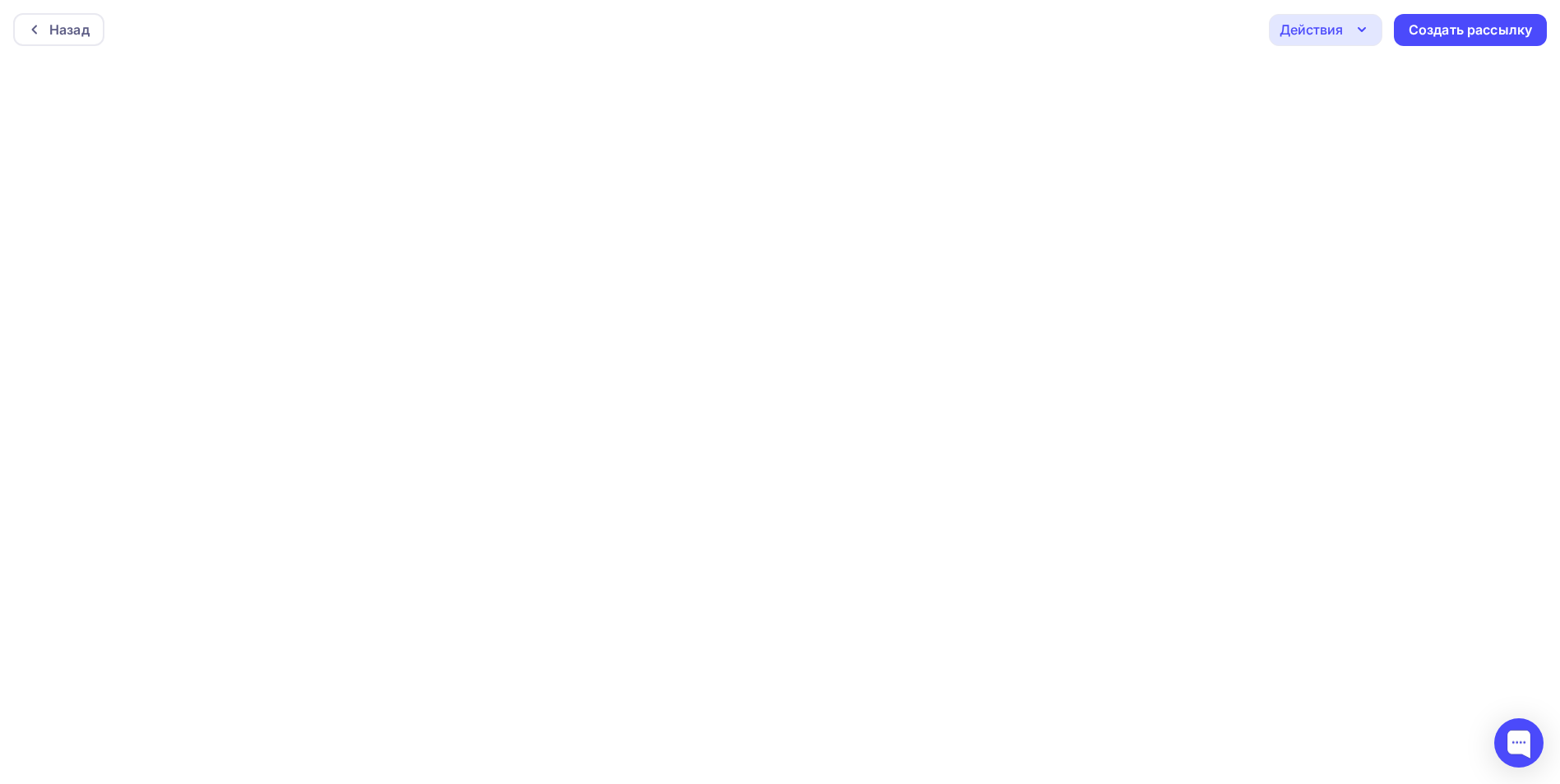
click at [1353, 28] on icon "button" at bounding box center [1362, 30] width 20 height 20
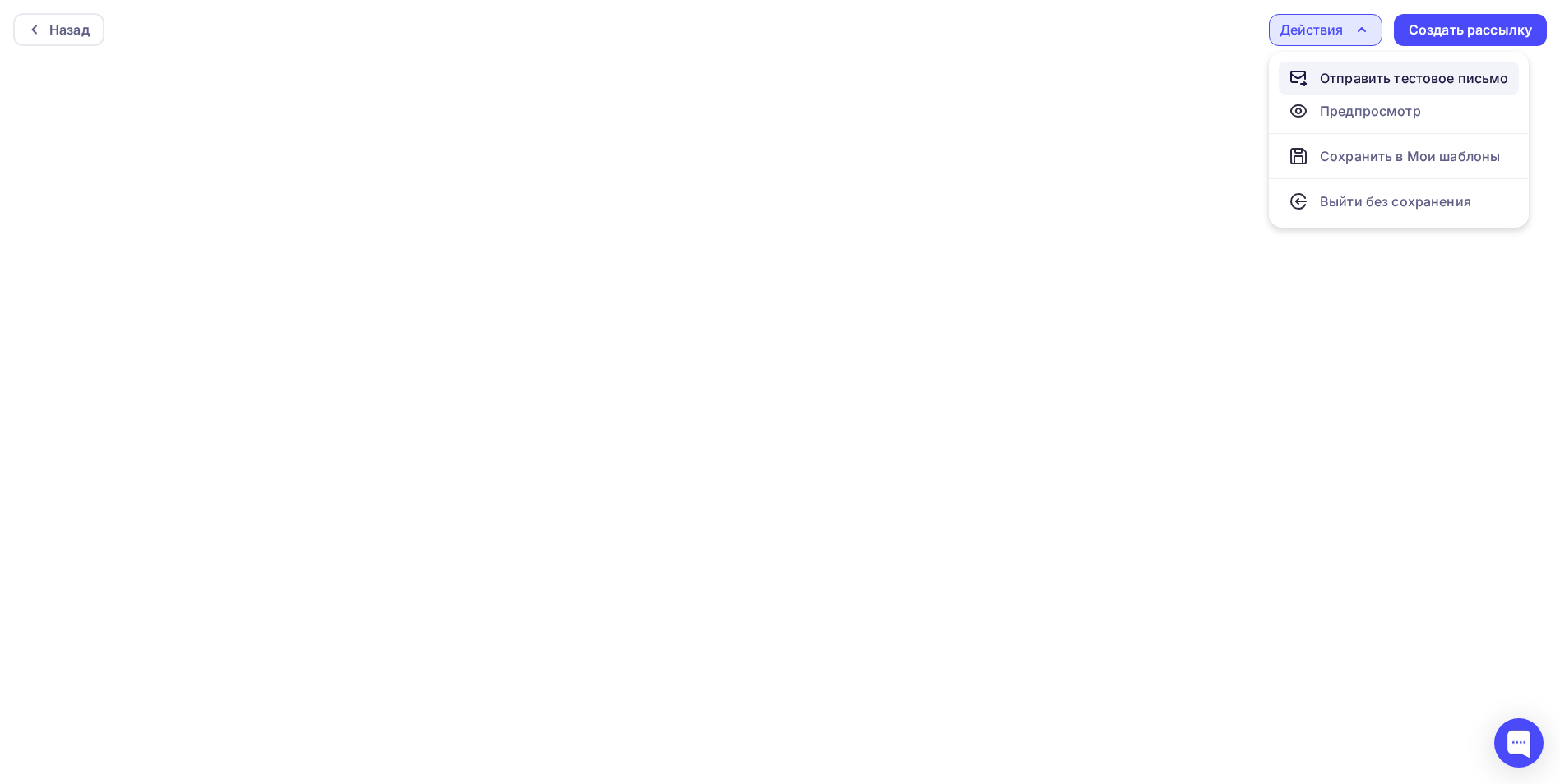
click at [1401, 82] on div "Отправить тестовое письмо" at bounding box center [1414, 78] width 189 height 20
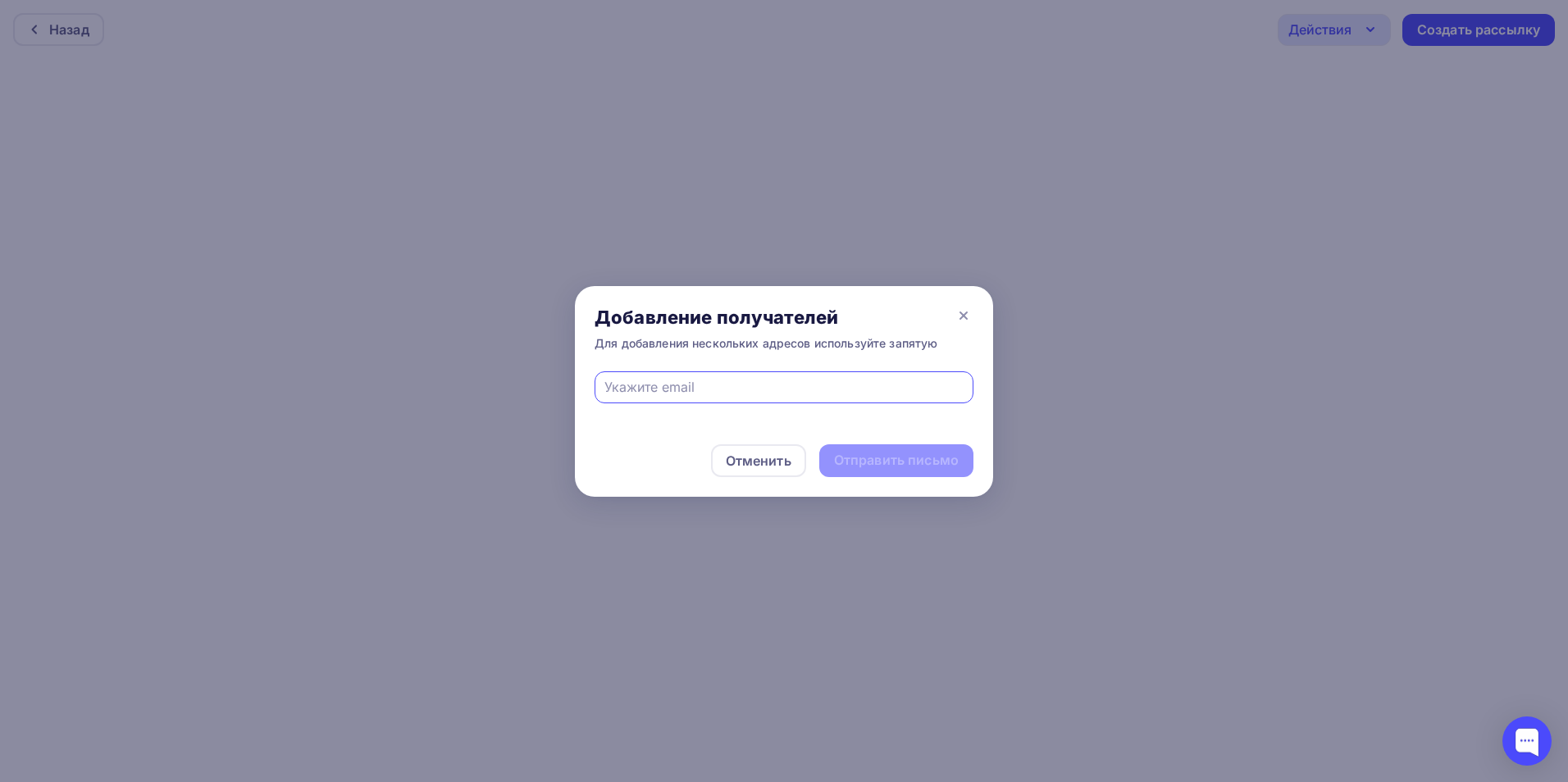
click at [689, 395] on input "text" at bounding box center [784, 387] width 360 height 20
type input "dmitriy@eclettica.ru"
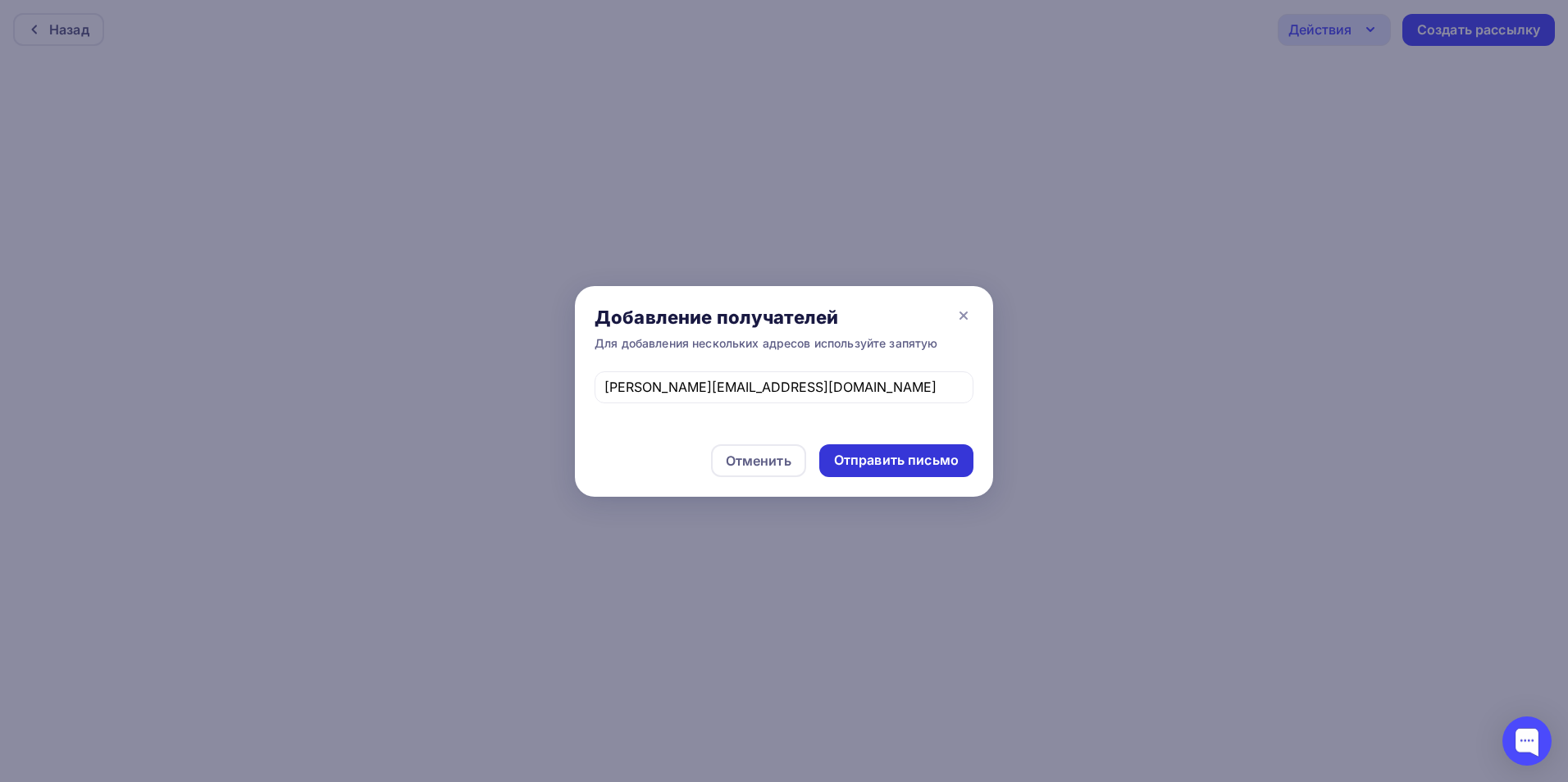
click at [866, 457] on div "Отправить письмо" at bounding box center [896, 460] width 125 height 19
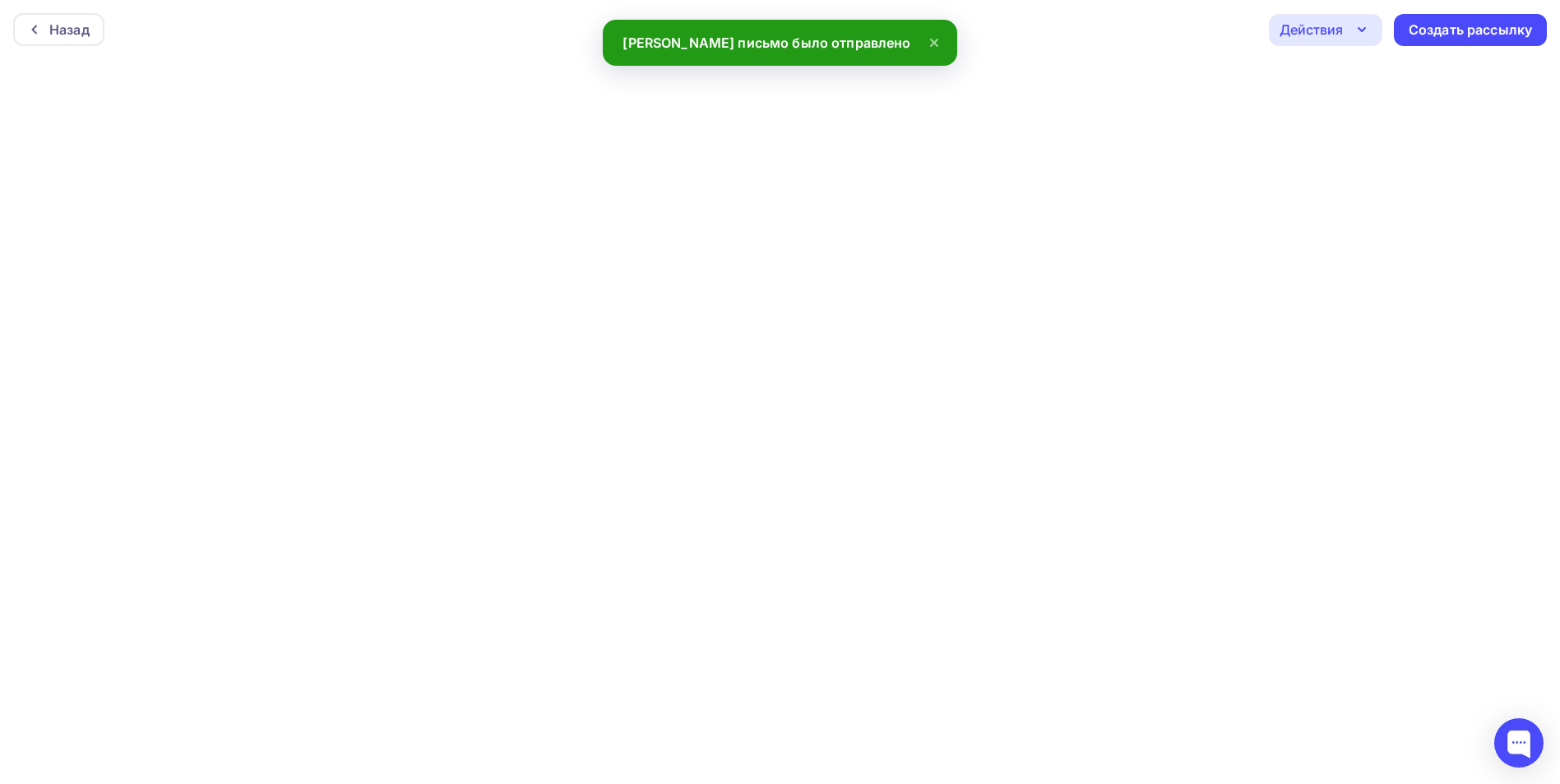
click at [1356, 33] on icon "button" at bounding box center [1362, 30] width 20 height 20
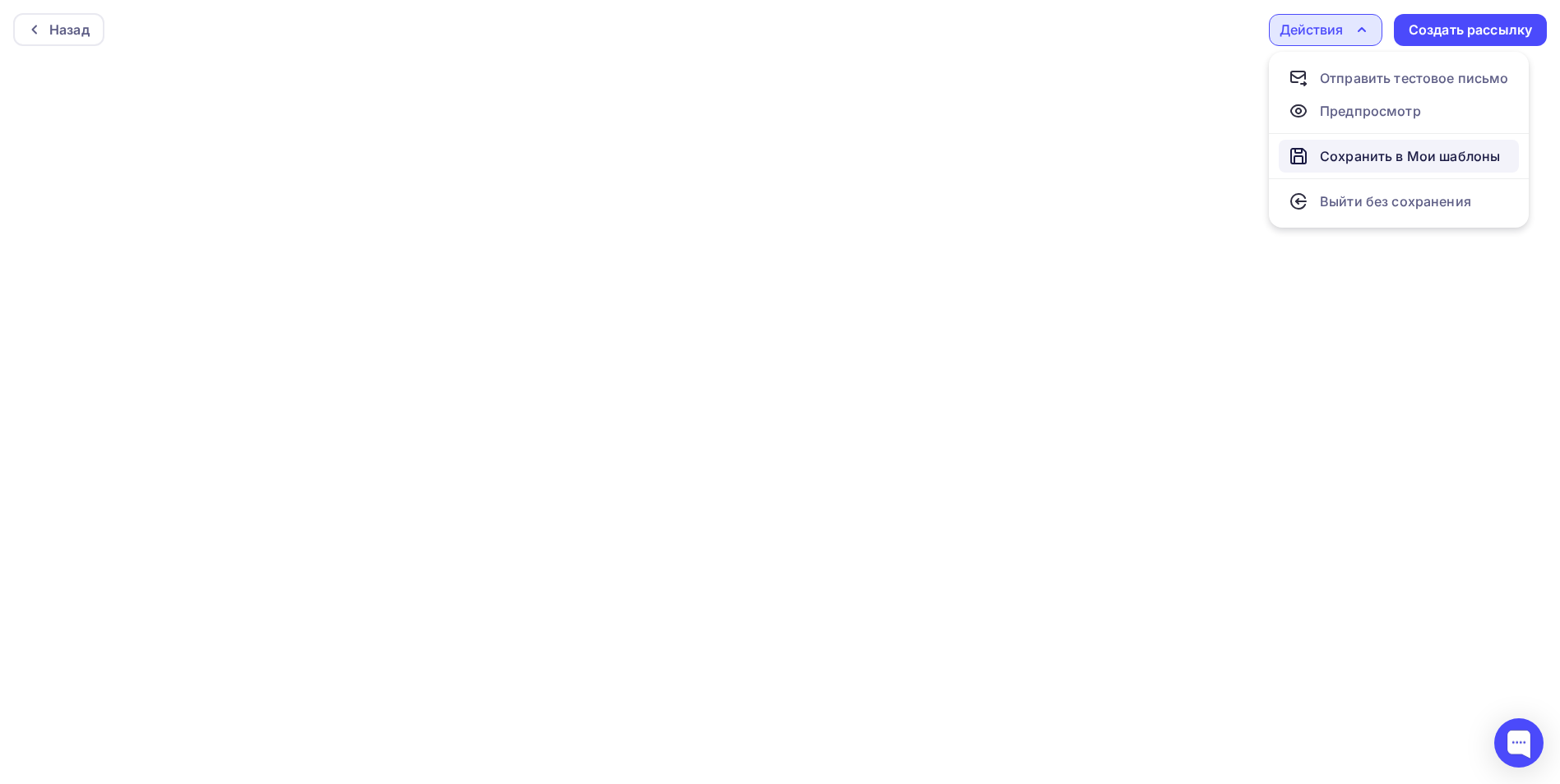
click at [1389, 150] on div "Сохранить в Мои шаблоны" at bounding box center [1410, 156] width 180 height 20
